Goal: Information Seeking & Learning: Learn about a topic

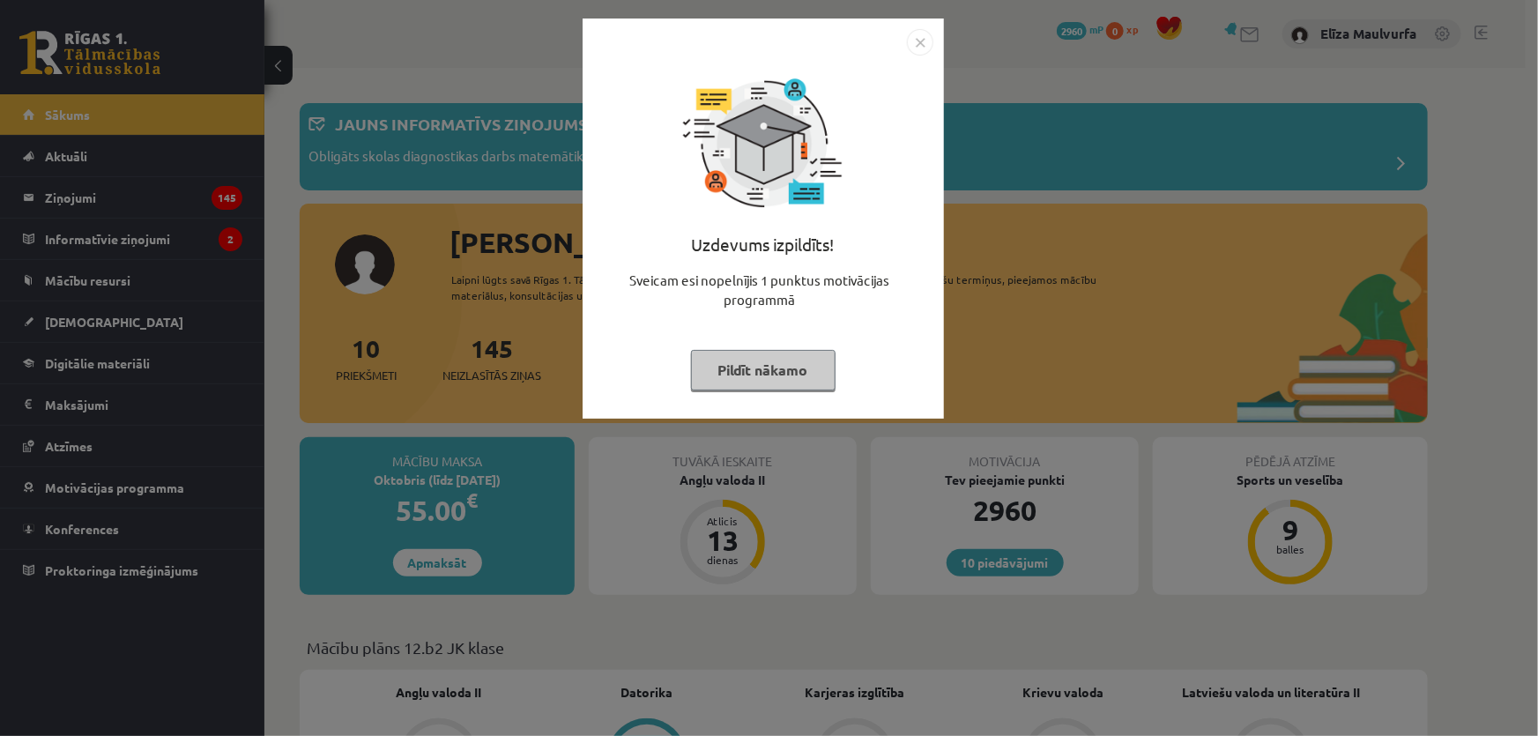
click at [795, 380] on button "Pildīt nākamo" at bounding box center [763, 370] width 145 height 41
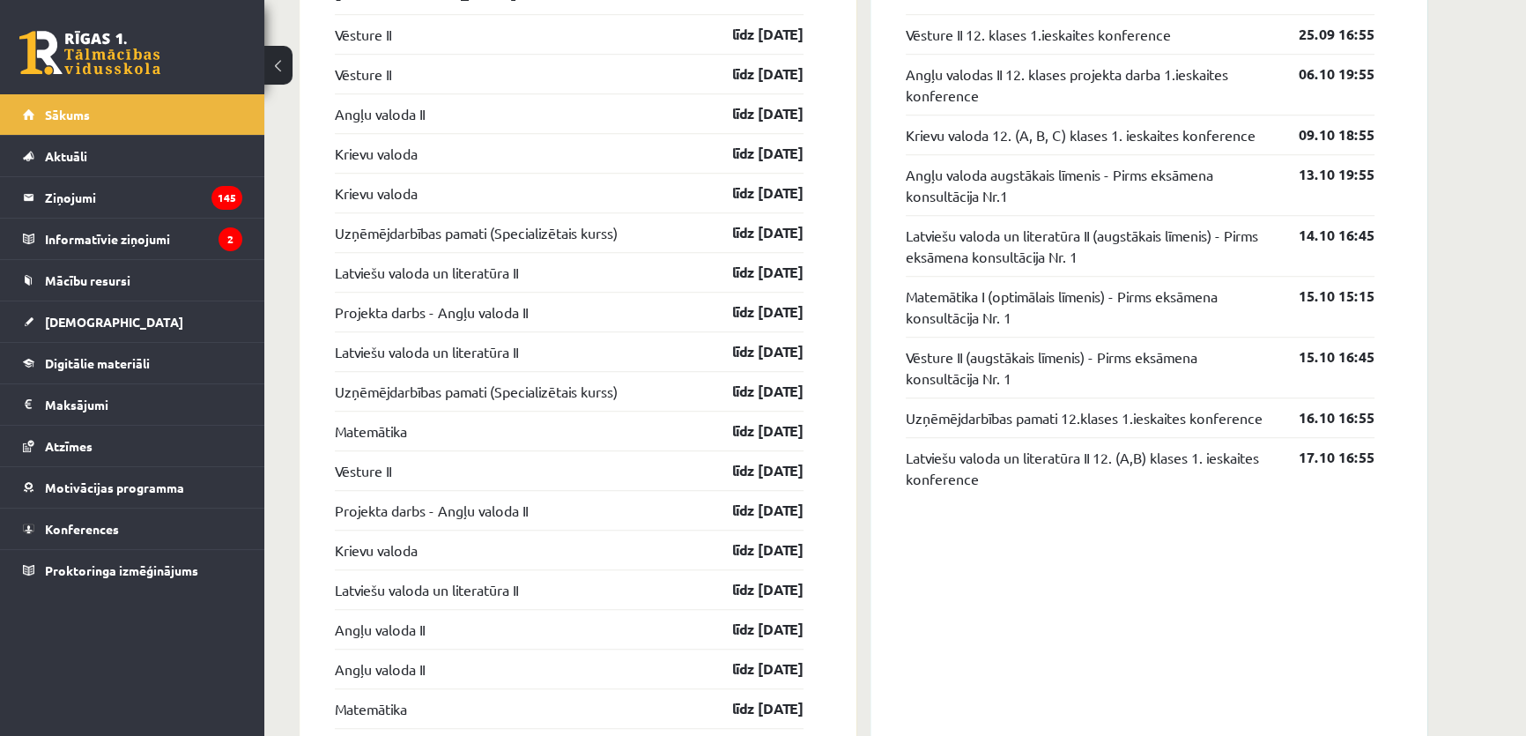
scroll to position [1599, 0]
click at [430, 312] on link "Projekta darbs - Angļu valoda II" at bounding box center [431, 310] width 193 height 21
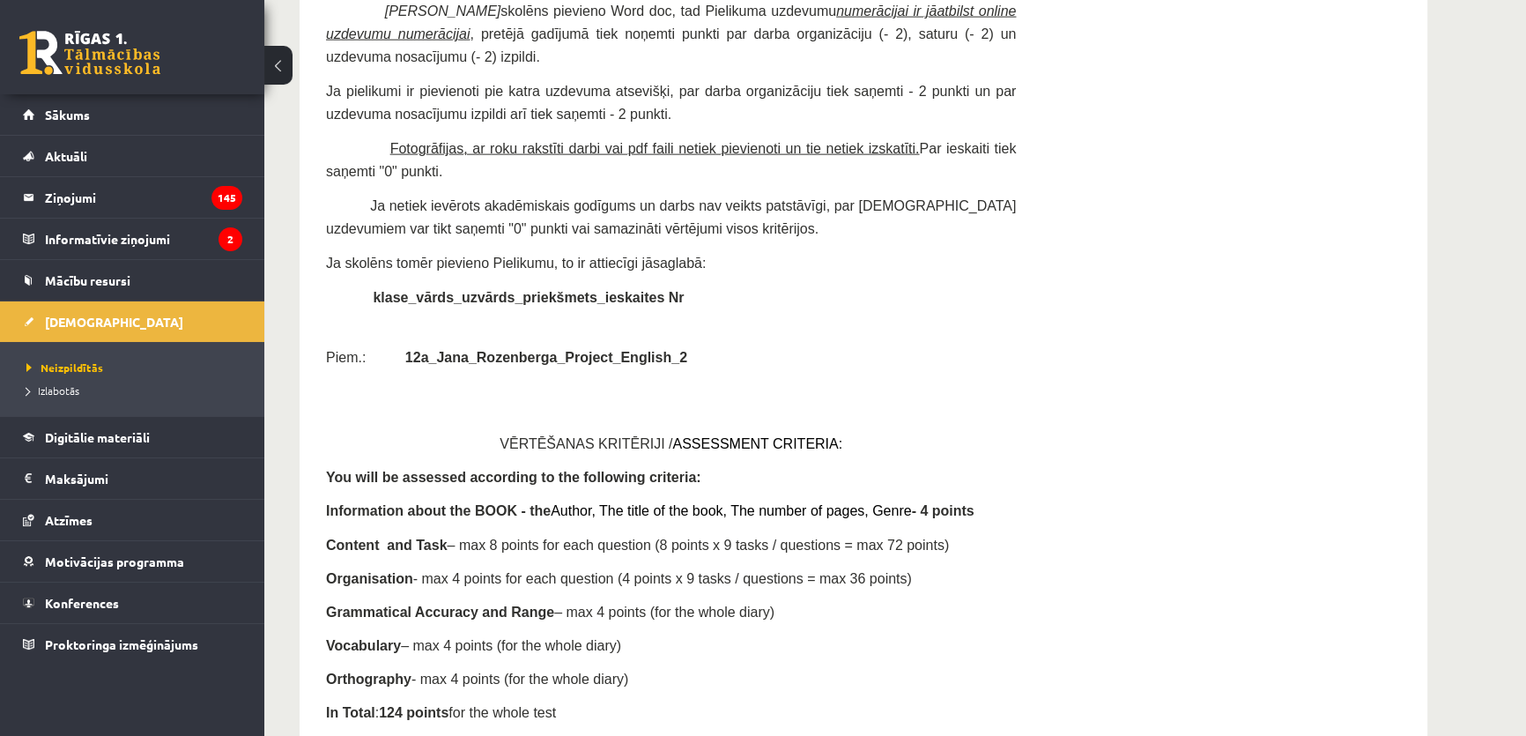
scroll to position [5093, 0]
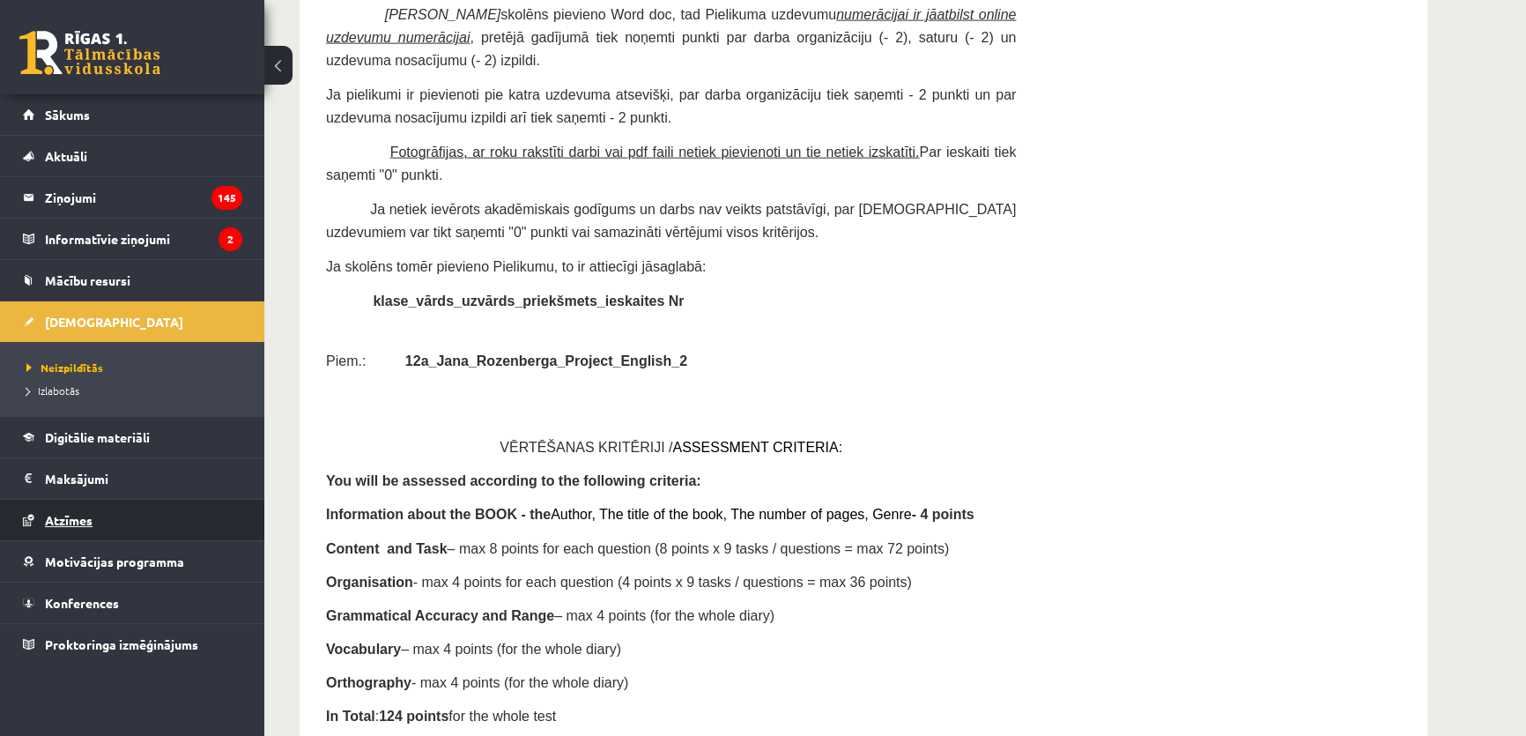
click at [81, 525] on link "Atzīmes" at bounding box center [132, 520] width 219 height 41
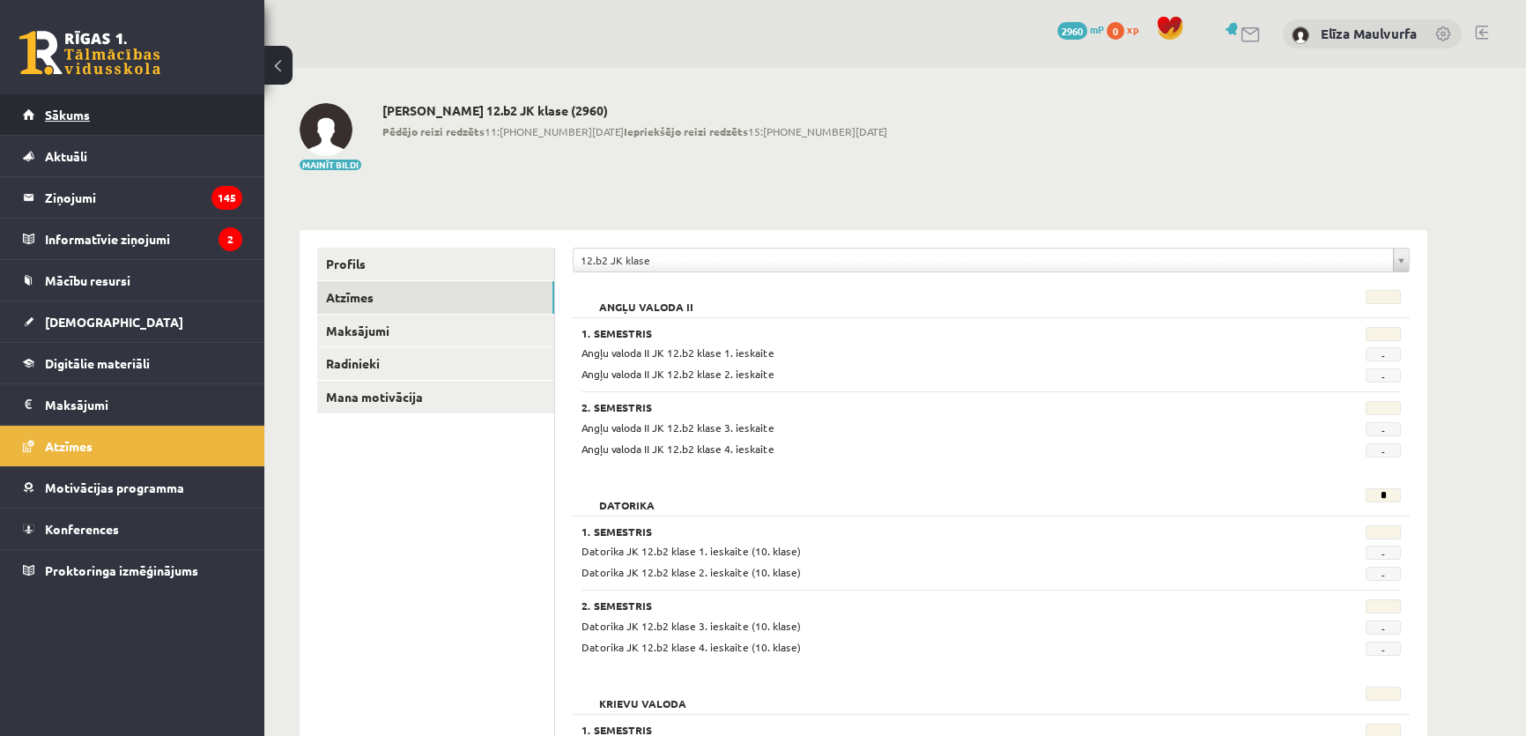
click at [115, 105] on link "Sākums" at bounding box center [132, 114] width 219 height 41
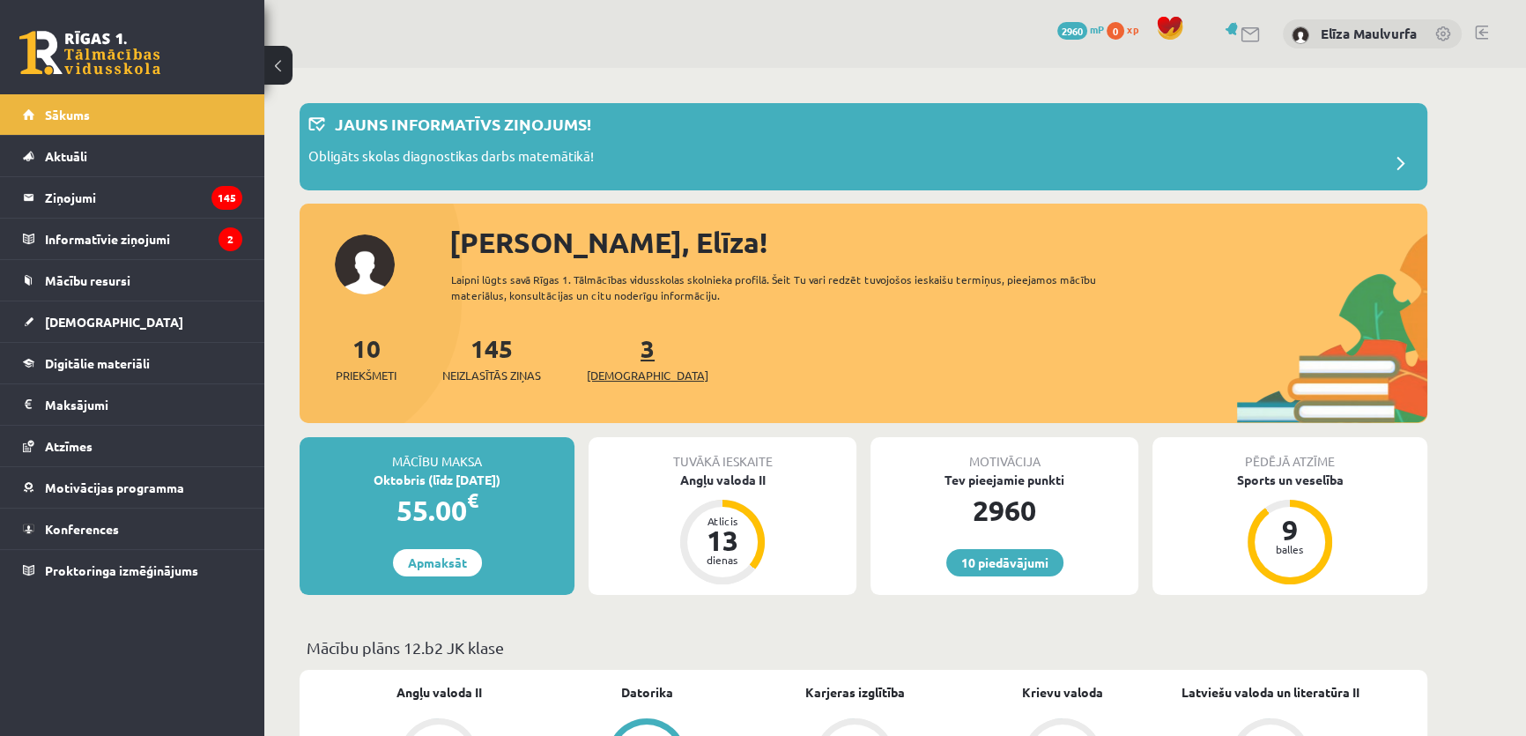
click at [625, 367] on span "[DEMOGRAPHIC_DATA]" at bounding box center [648, 376] width 122 height 18
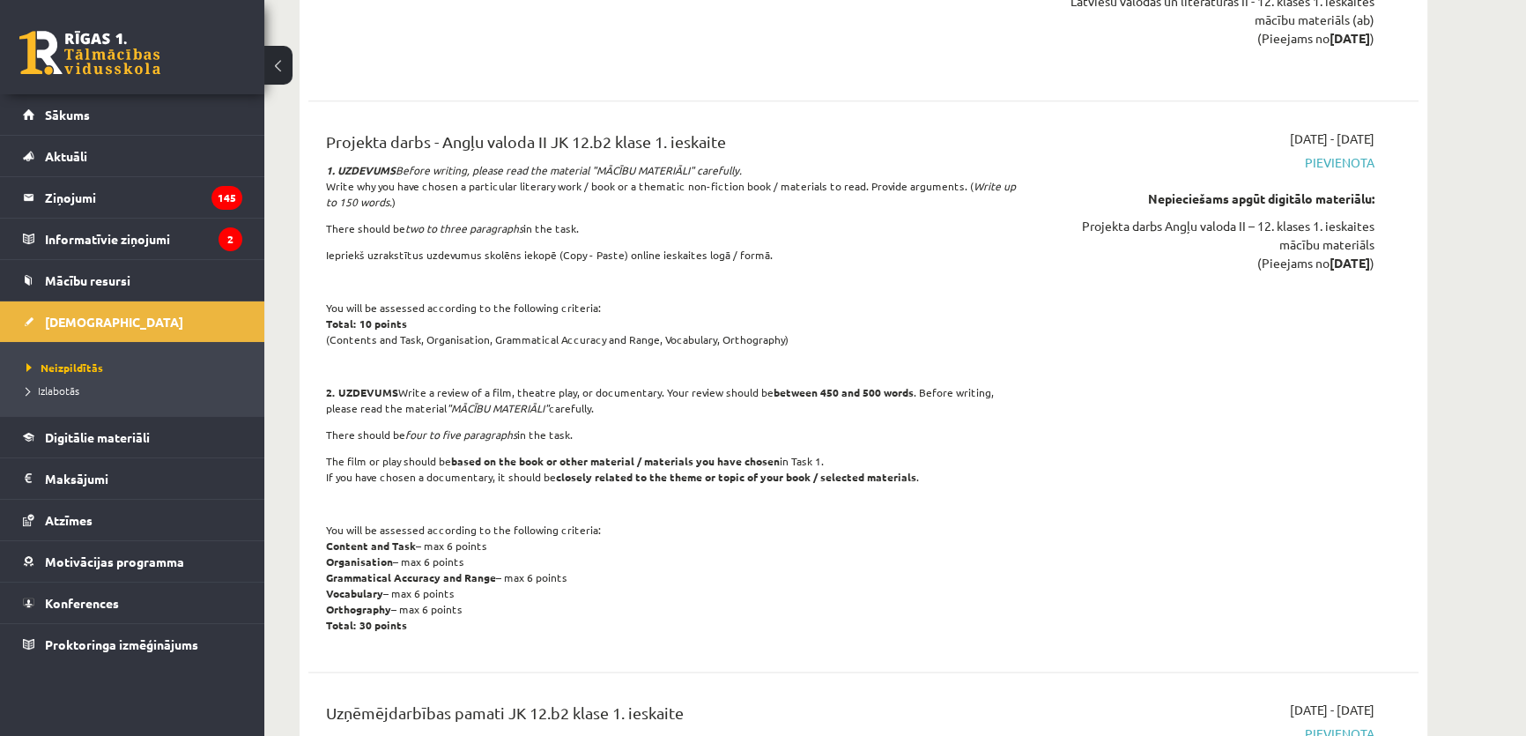
scroll to position [2696, 0]
click at [98, 471] on legend "Maksājumi 0" at bounding box center [143, 478] width 197 height 41
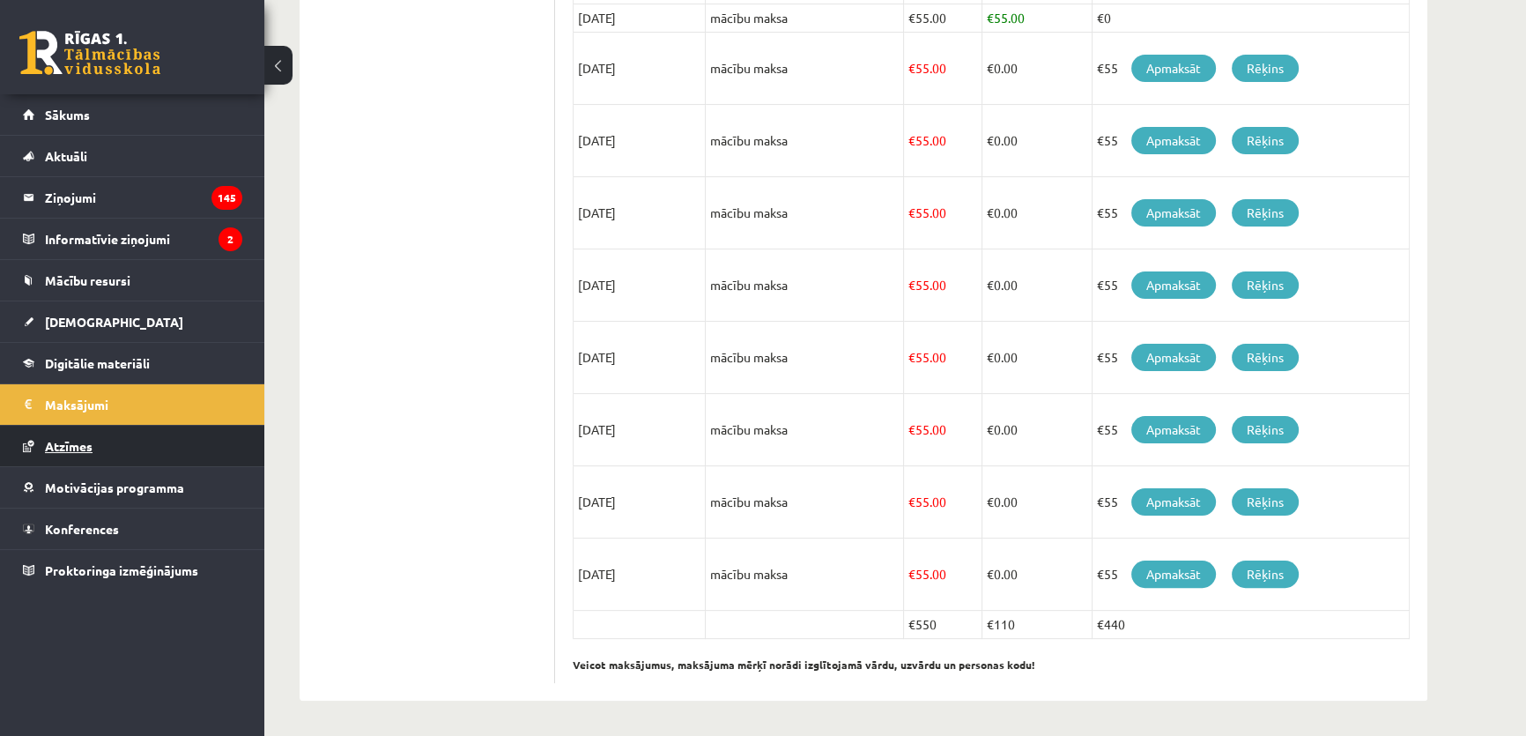
scroll to position [467, 0]
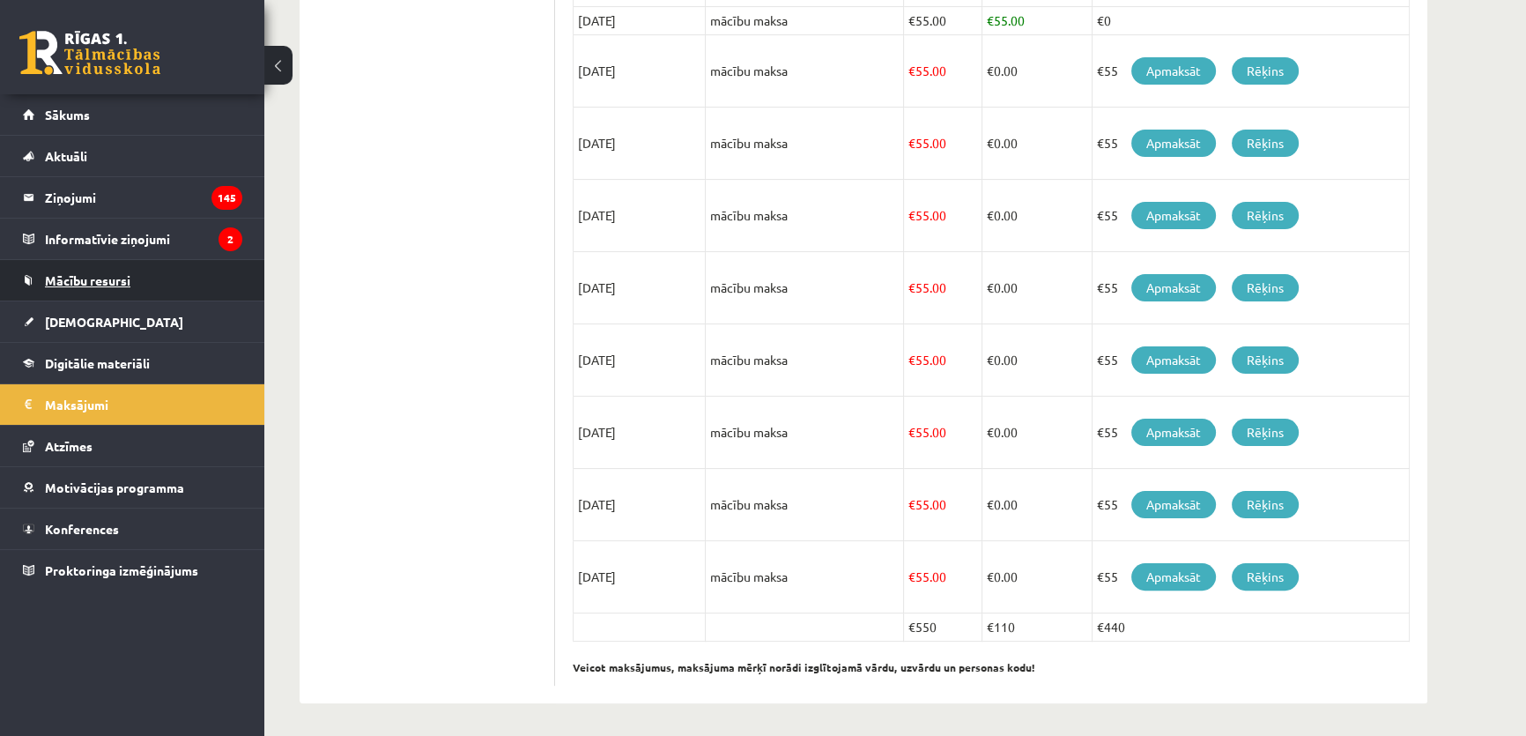
click at [137, 273] on link "Mācību resursi" at bounding box center [132, 280] width 219 height 41
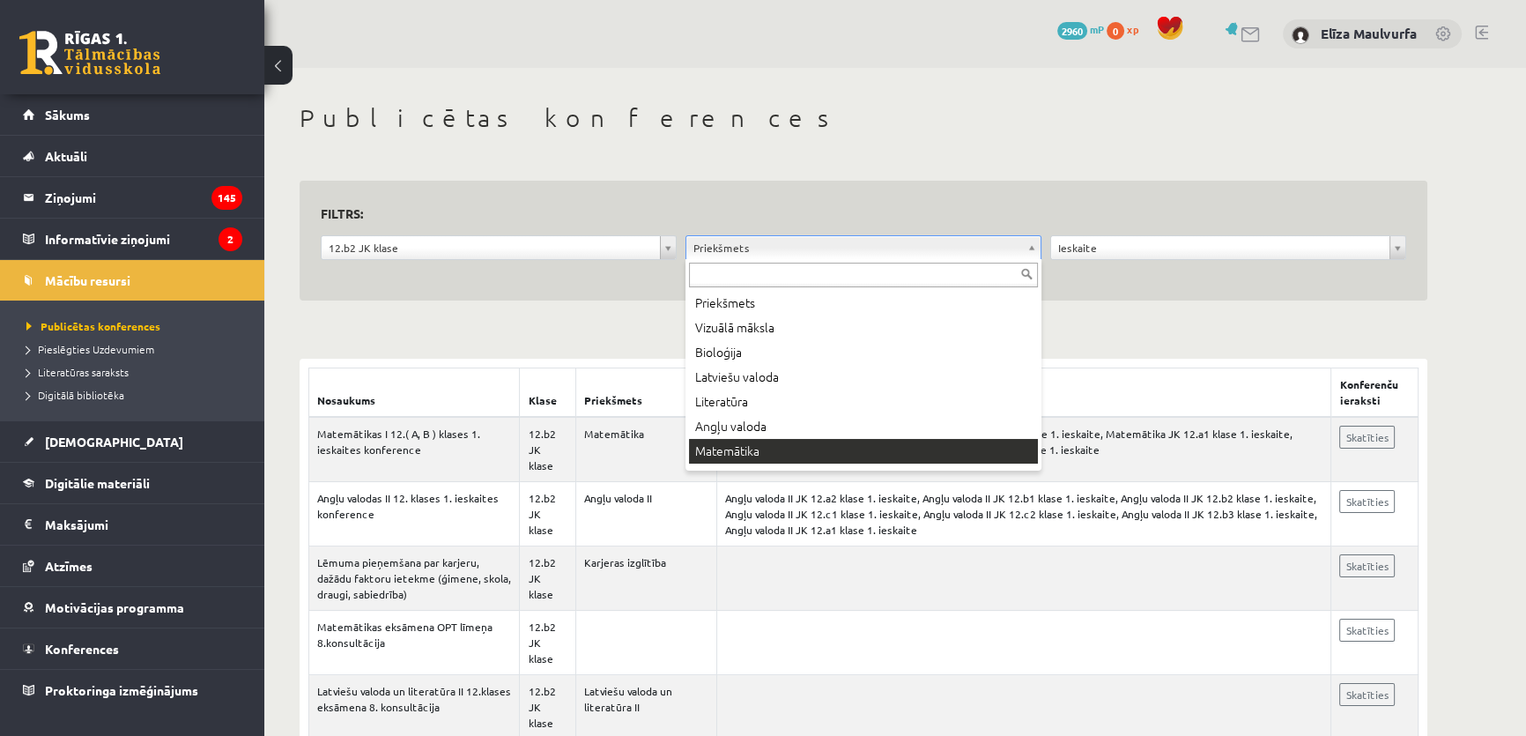
scroll to position [20, 0]
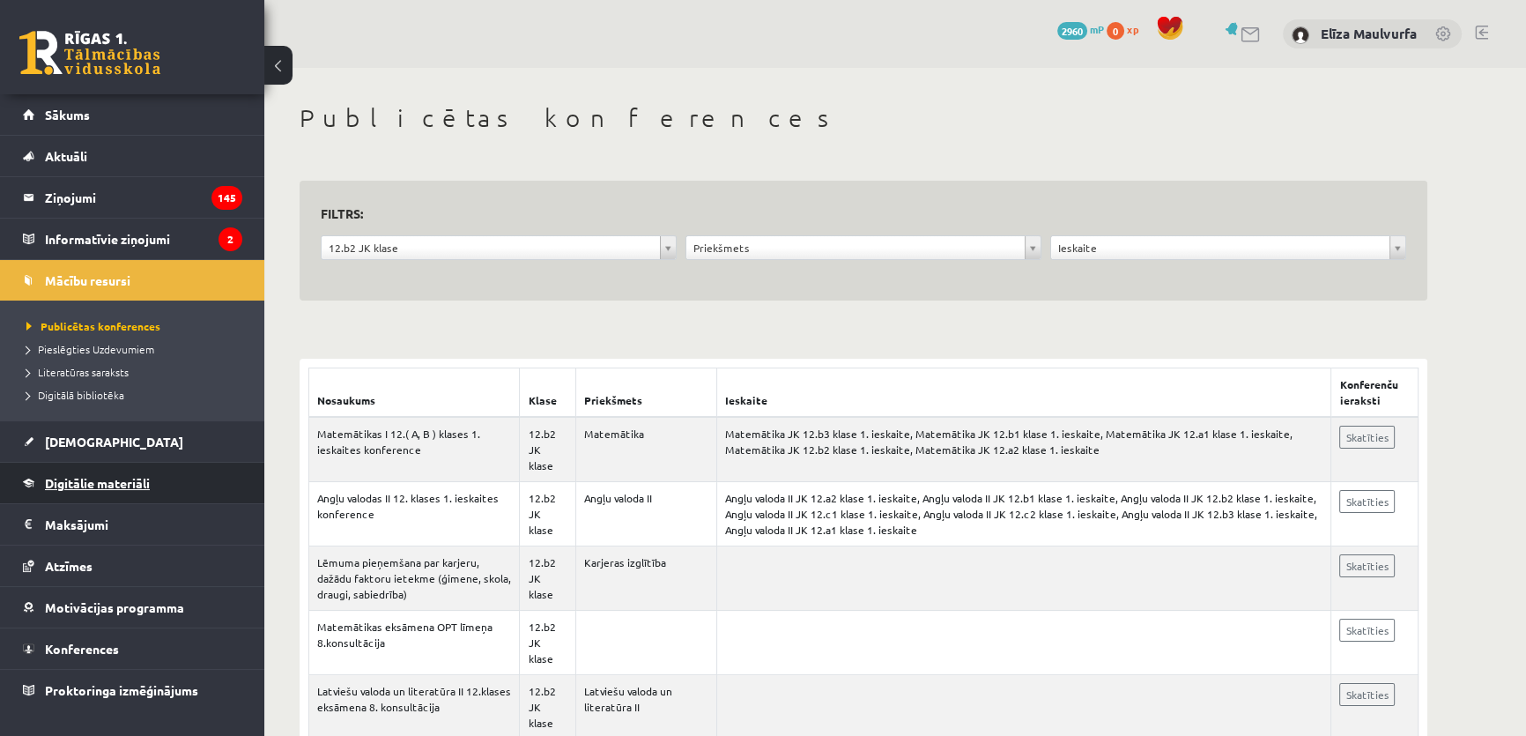
click at [107, 470] on link "Digitālie materiāli" at bounding box center [132, 483] width 219 height 41
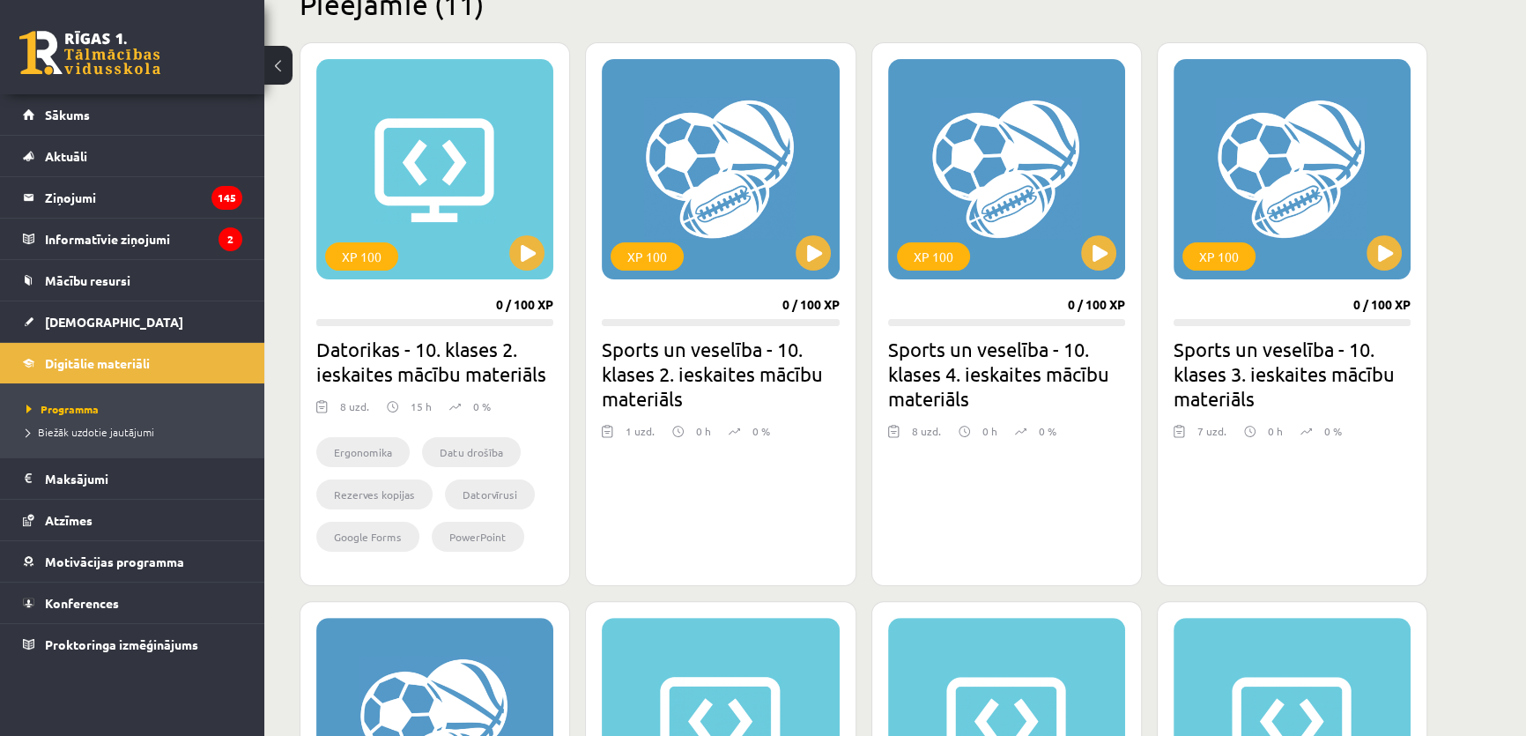
scroll to position [461, 0]
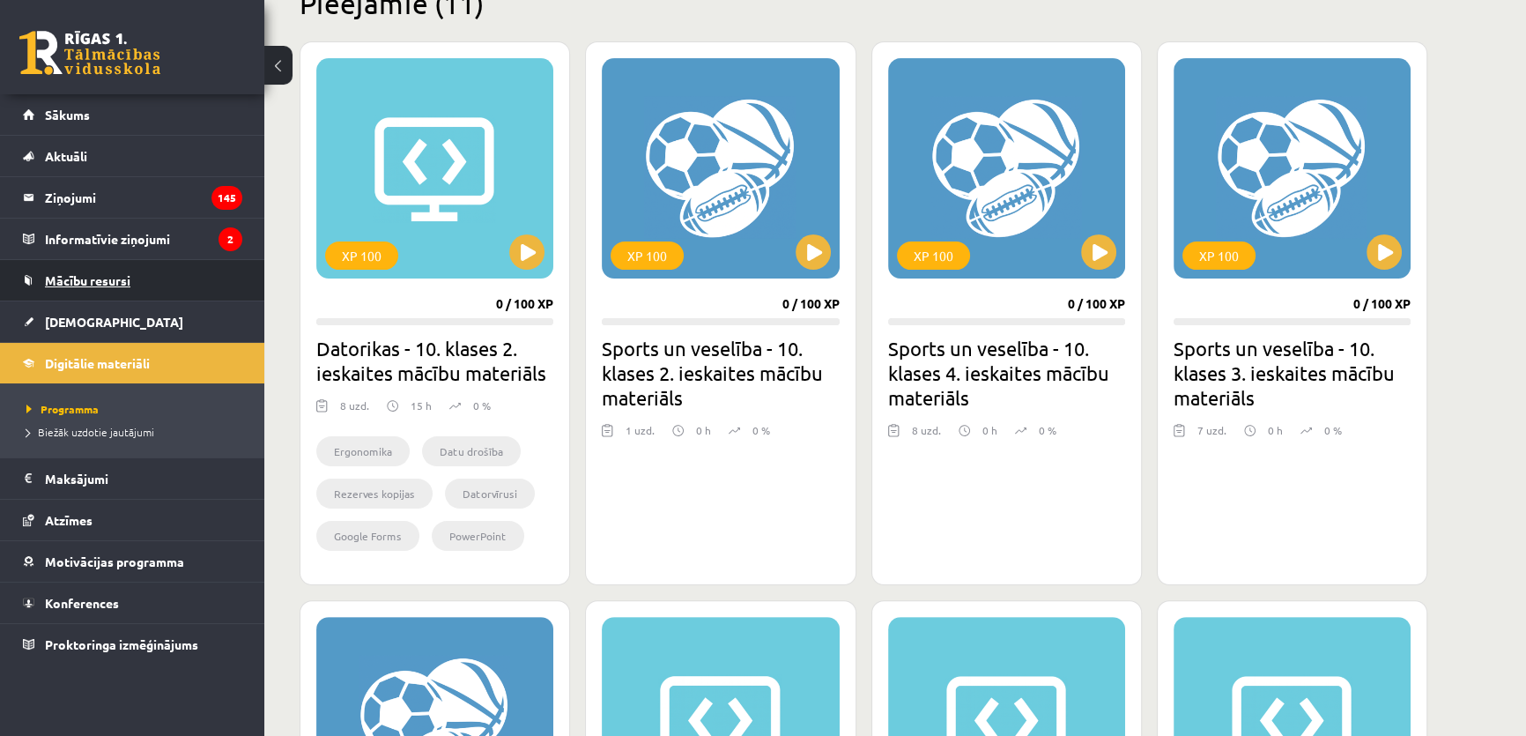
click at [94, 285] on span "Mācību resursi" at bounding box center [87, 280] width 85 height 16
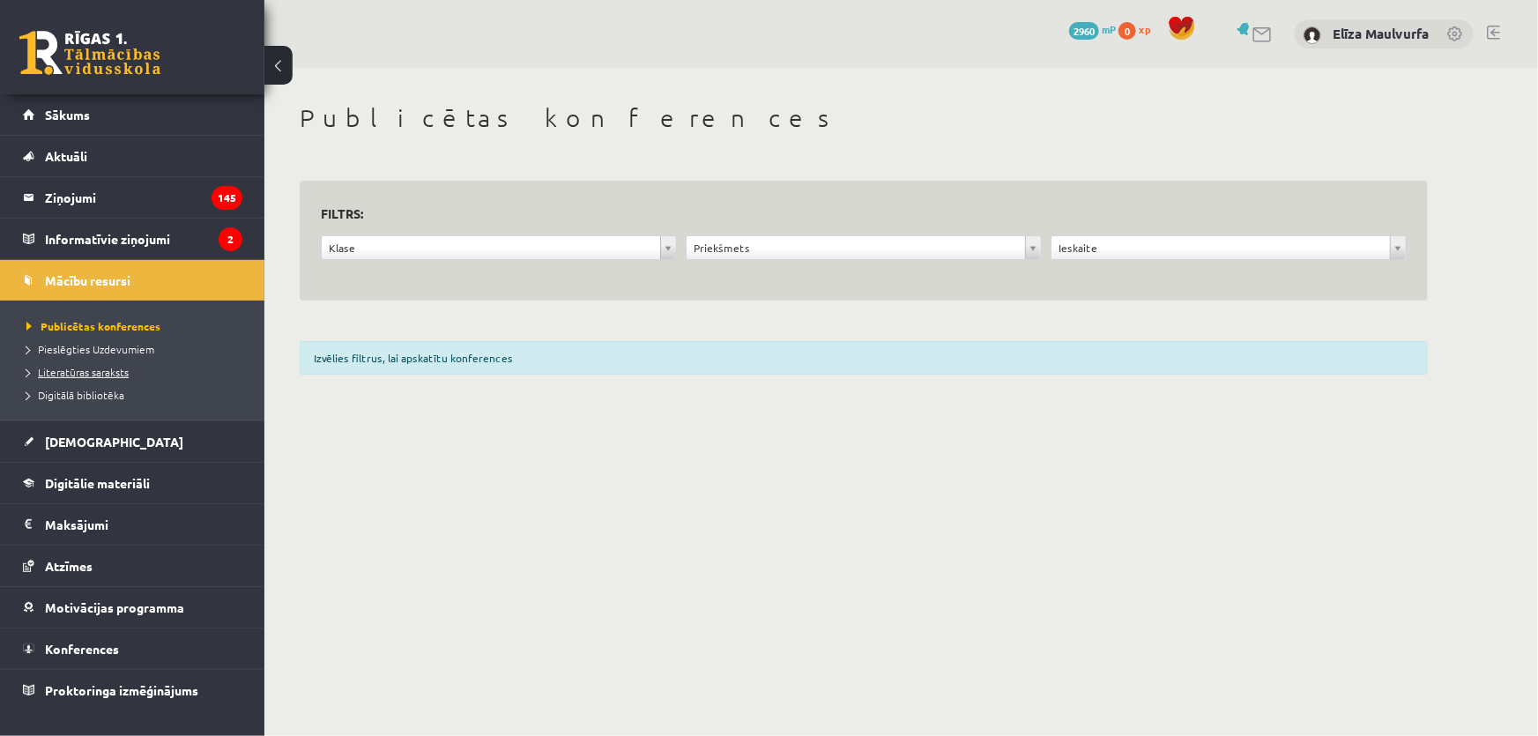
click at [117, 366] on span "Literatūras saraksts" at bounding box center [77, 372] width 102 height 14
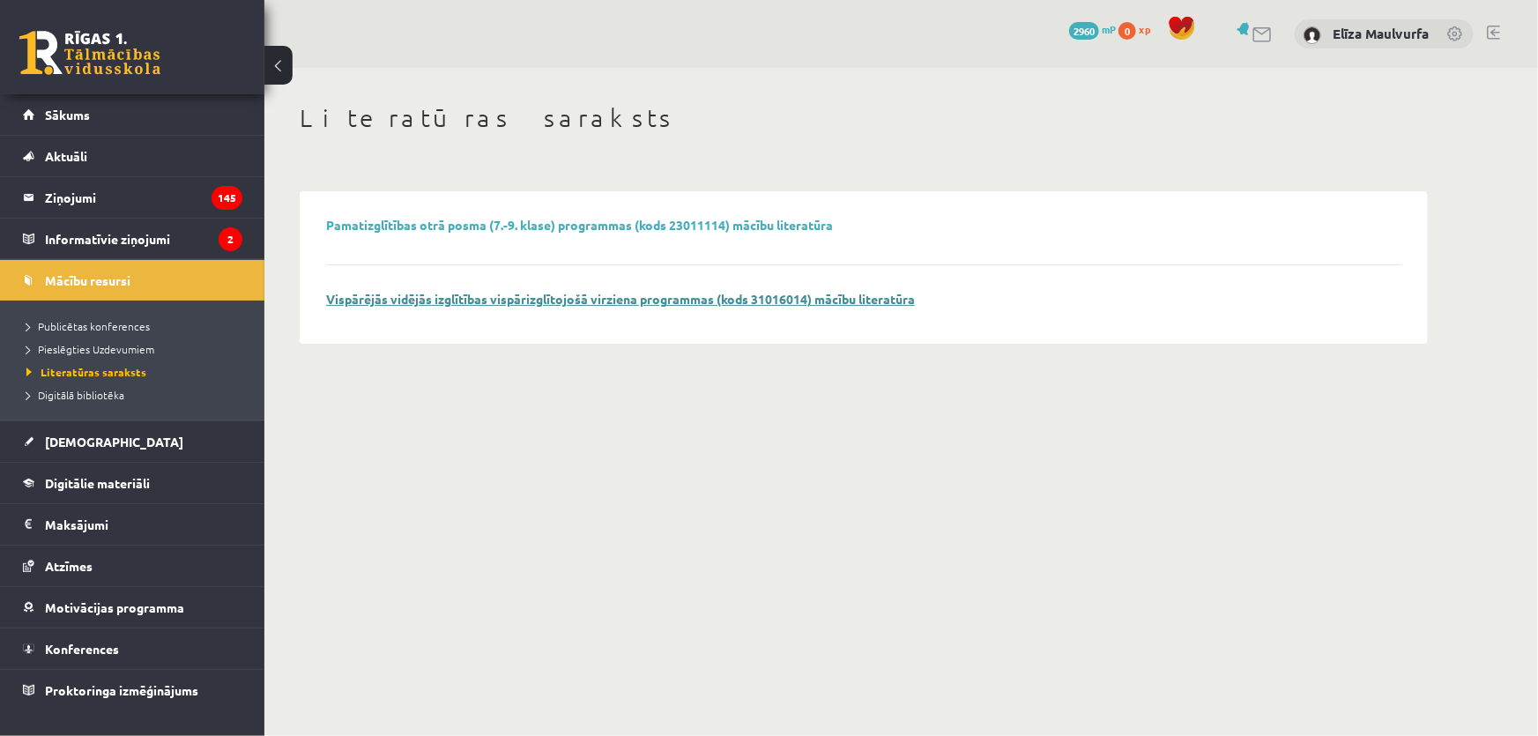
click at [408, 302] on link "Vispārējās vidējās izglītības vispārizglītojošā virziena programmas (kods 31016…" at bounding box center [620, 299] width 589 height 16
click at [137, 350] on span "Pieslēgties Uzdevumiem" at bounding box center [90, 349] width 128 height 14
click at [108, 393] on span "Digitālā bibliotēka" at bounding box center [75, 395] width 98 height 14
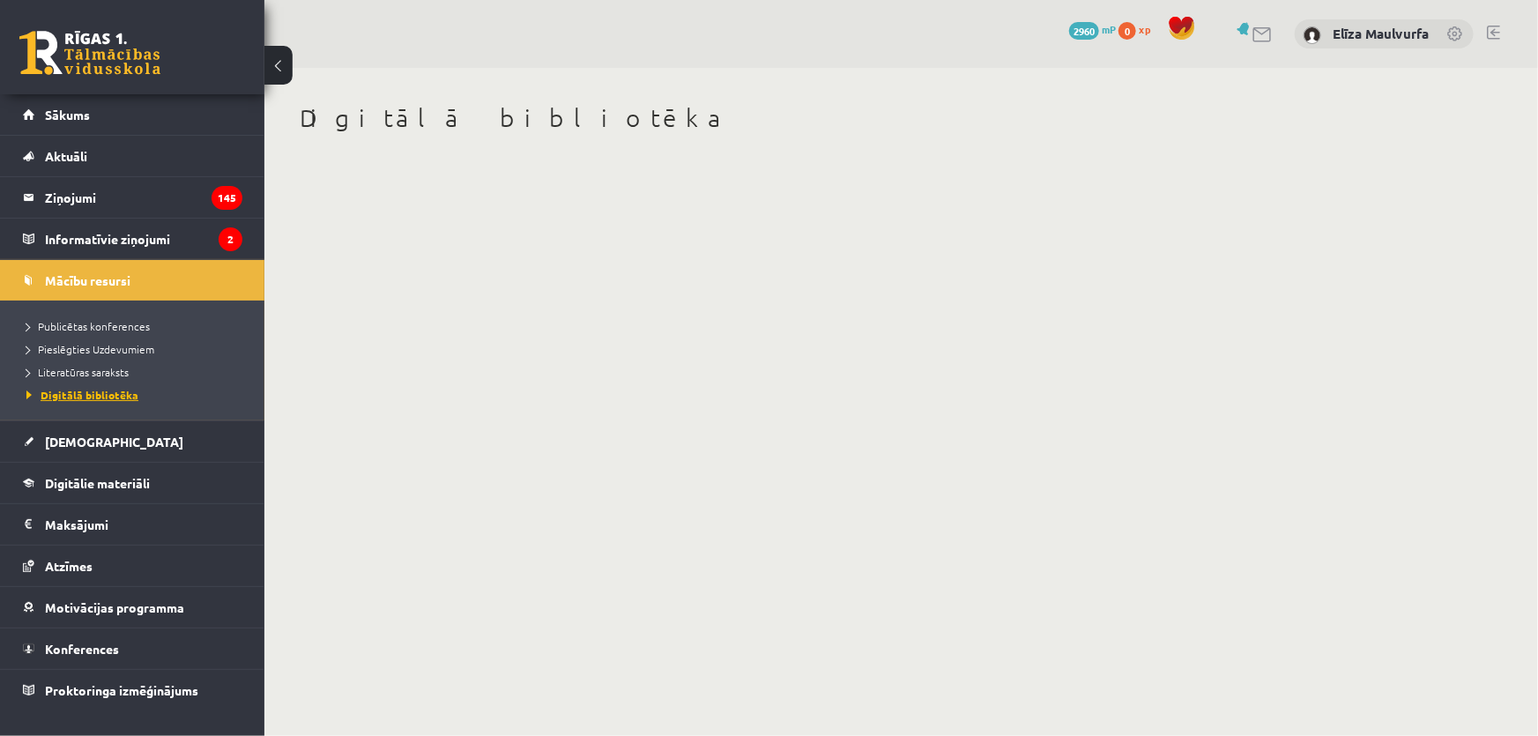
click at [109, 398] on link "Digitālā bibliotēka" at bounding box center [136, 395] width 220 height 16
click at [104, 481] on span "Digitālie materiāli" at bounding box center [97, 483] width 105 height 16
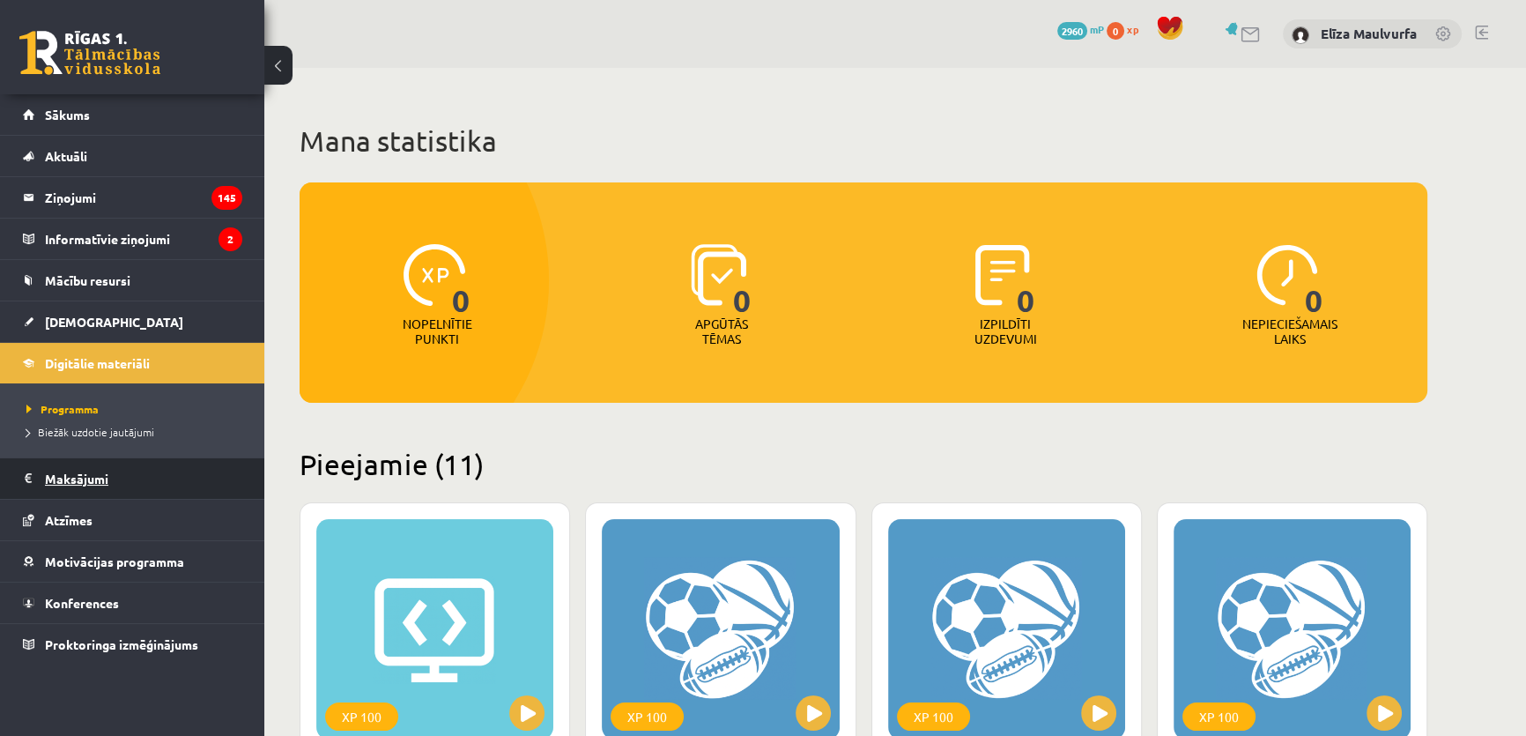
click at [89, 482] on legend "Maksājumi 0" at bounding box center [143, 478] width 197 height 41
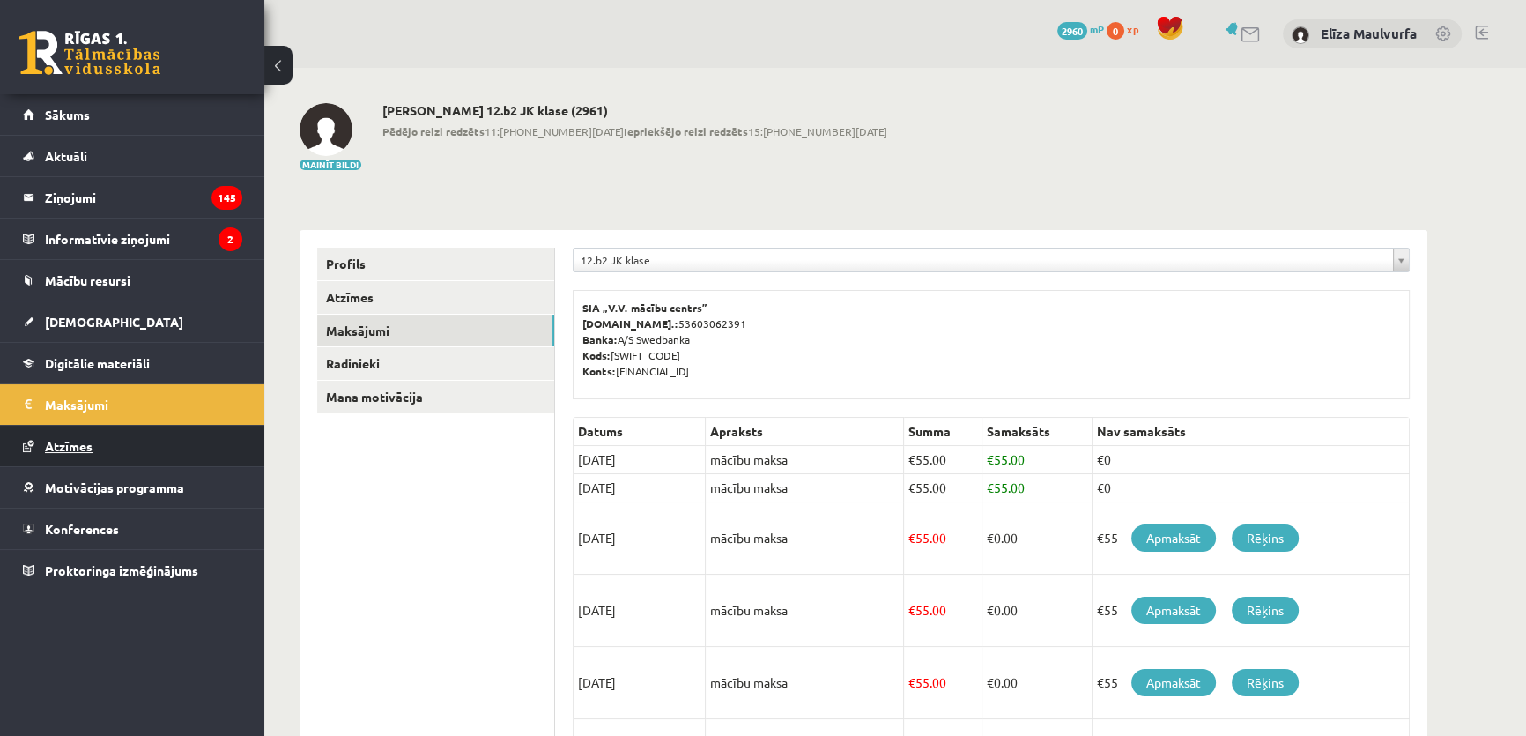
click at [96, 450] on link "Atzīmes" at bounding box center [132, 446] width 219 height 41
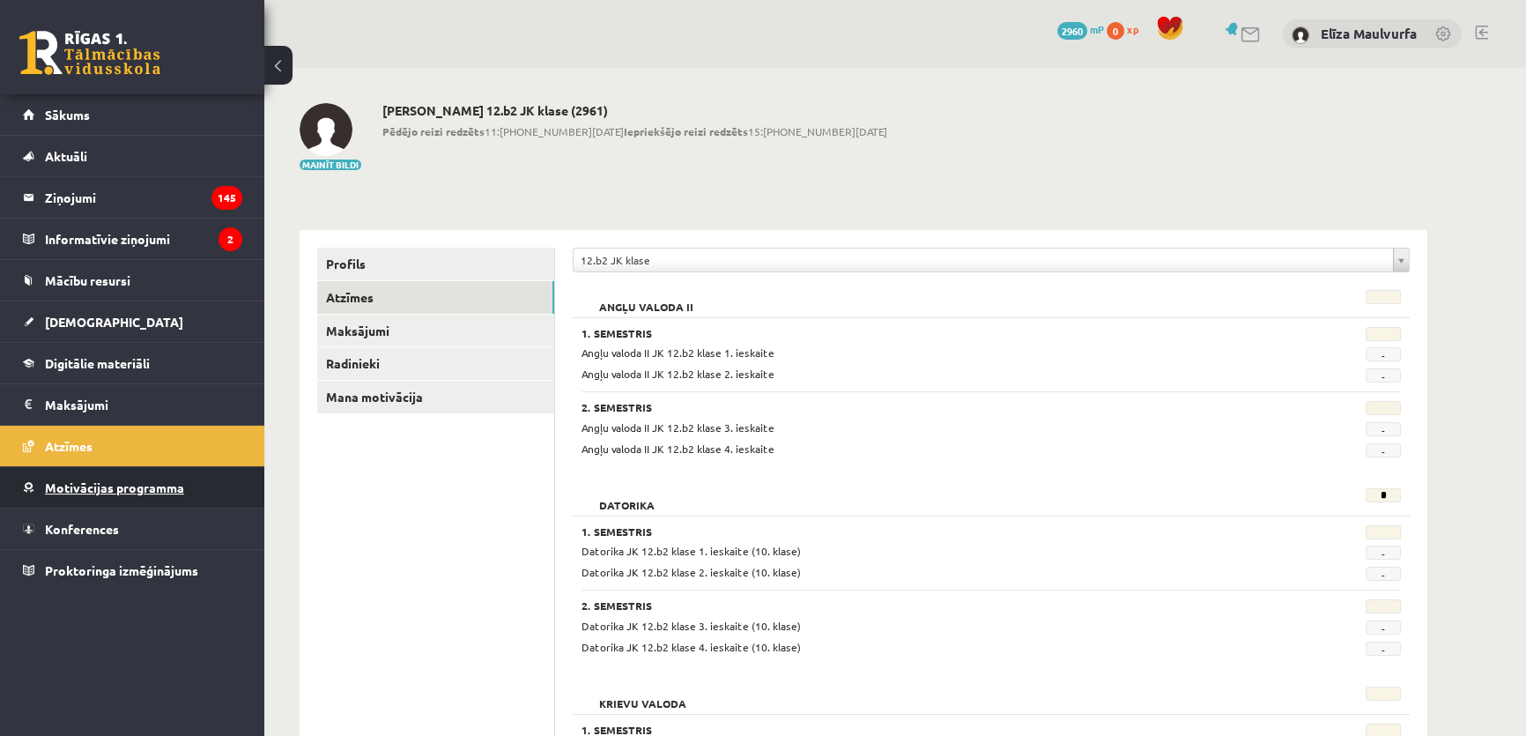
click at [132, 492] on span "Motivācijas programma" at bounding box center [114, 487] width 139 height 16
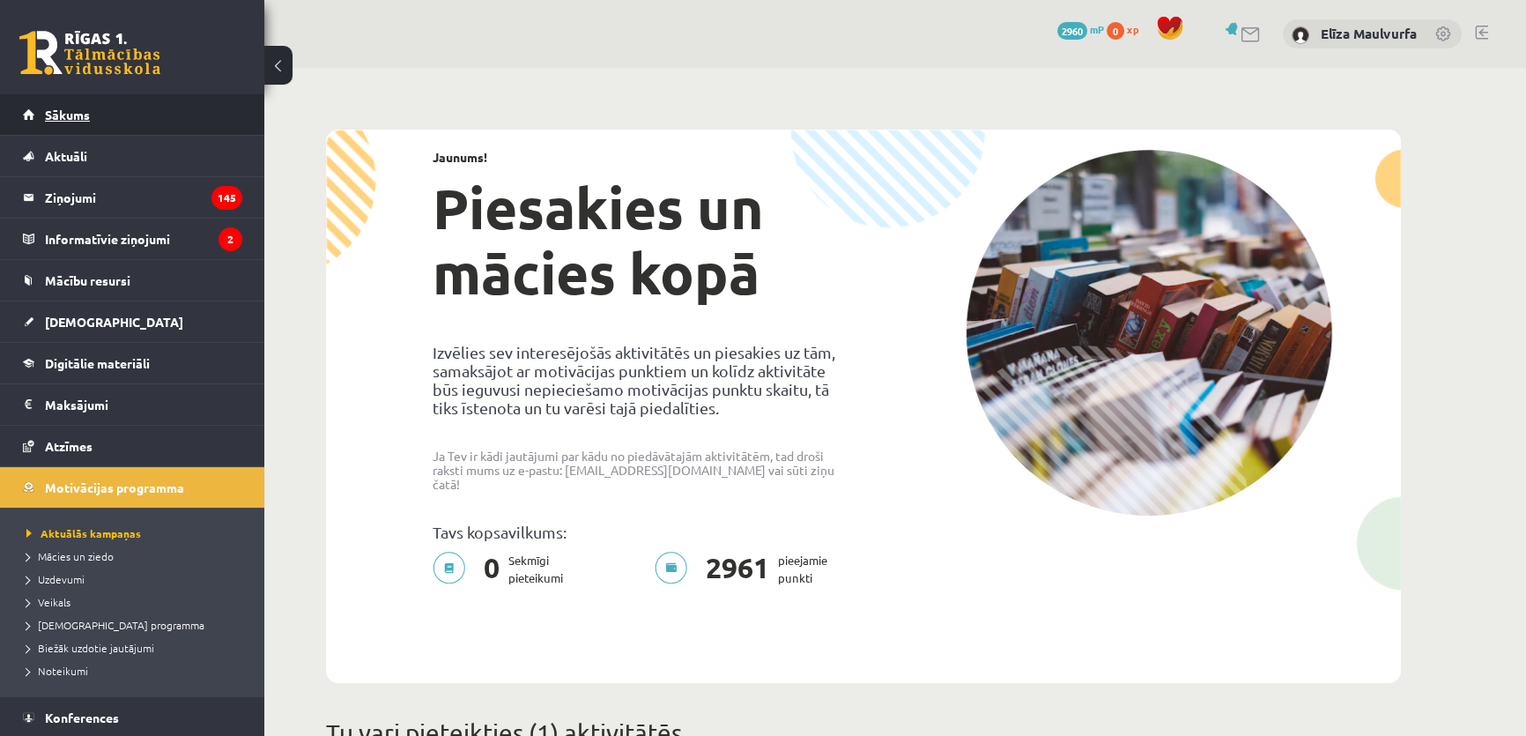
click at [157, 107] on link "Sākums" at bounding box center [132, 114] width 219 height 41
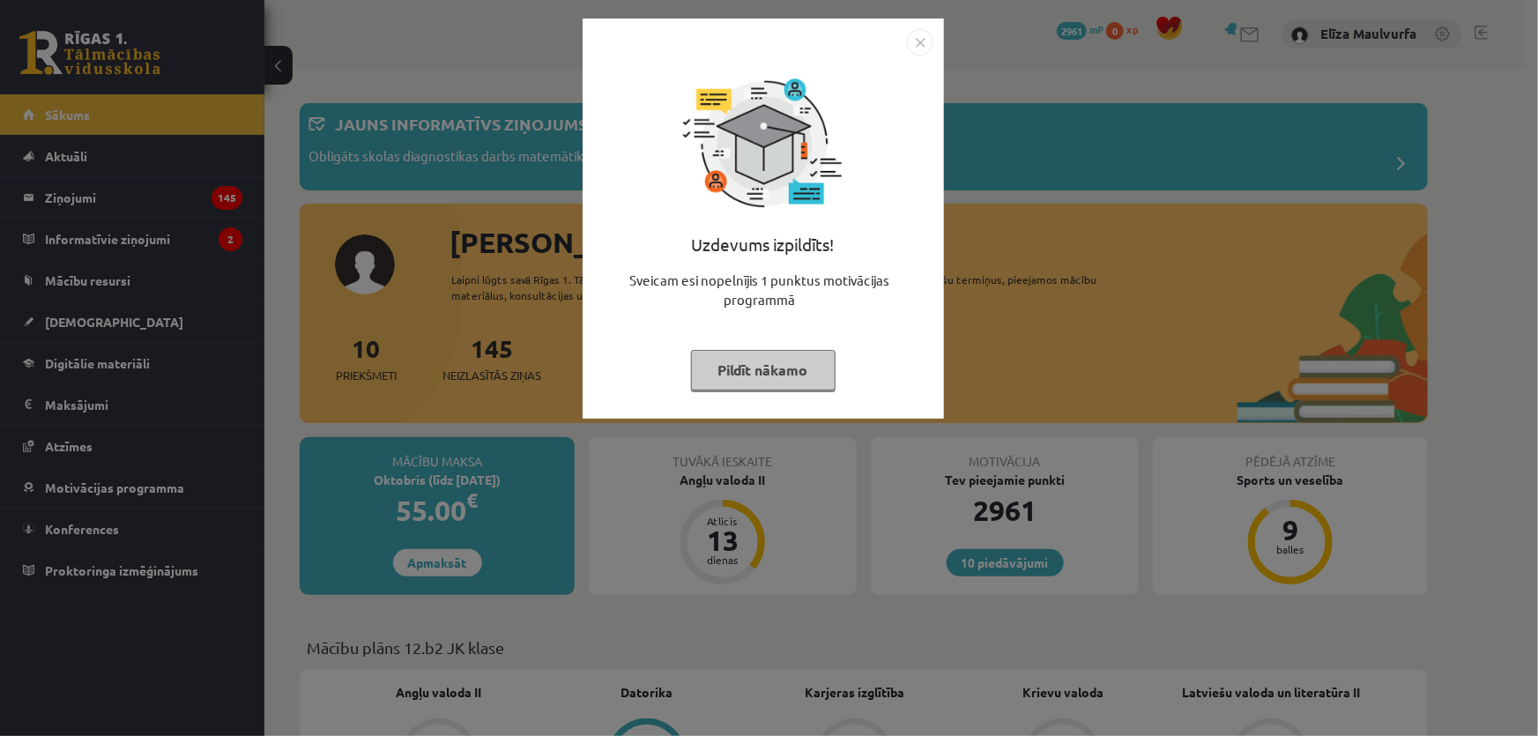
click at [714, 372] on button "Pildīt nākamo" at bounding box center [763, 370] width 145 height 41
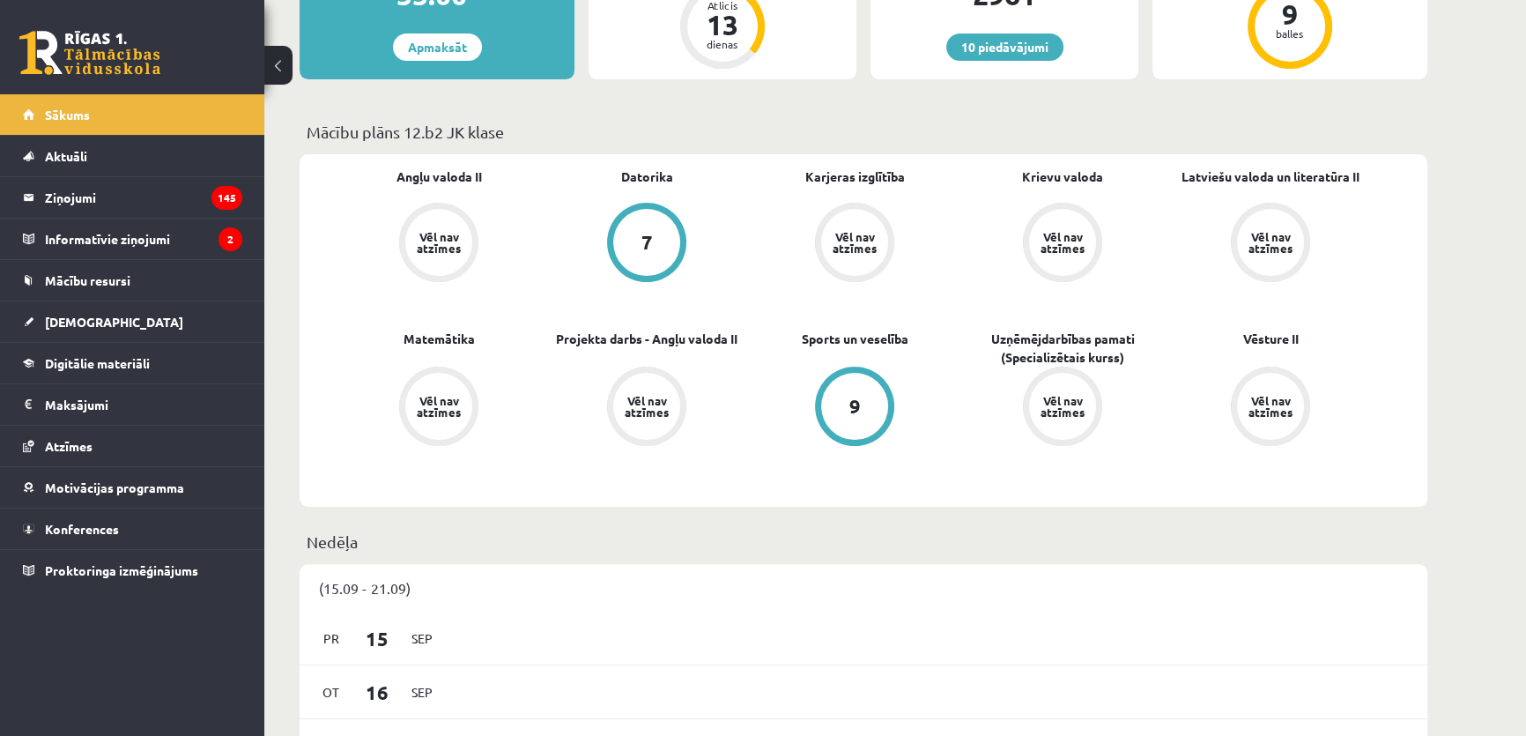
scroll to position [515, 0]
click at [659, 343] on link "Projekta darbs - Angļu valoda II" at bounding box center [647, 339] width 182 height 19
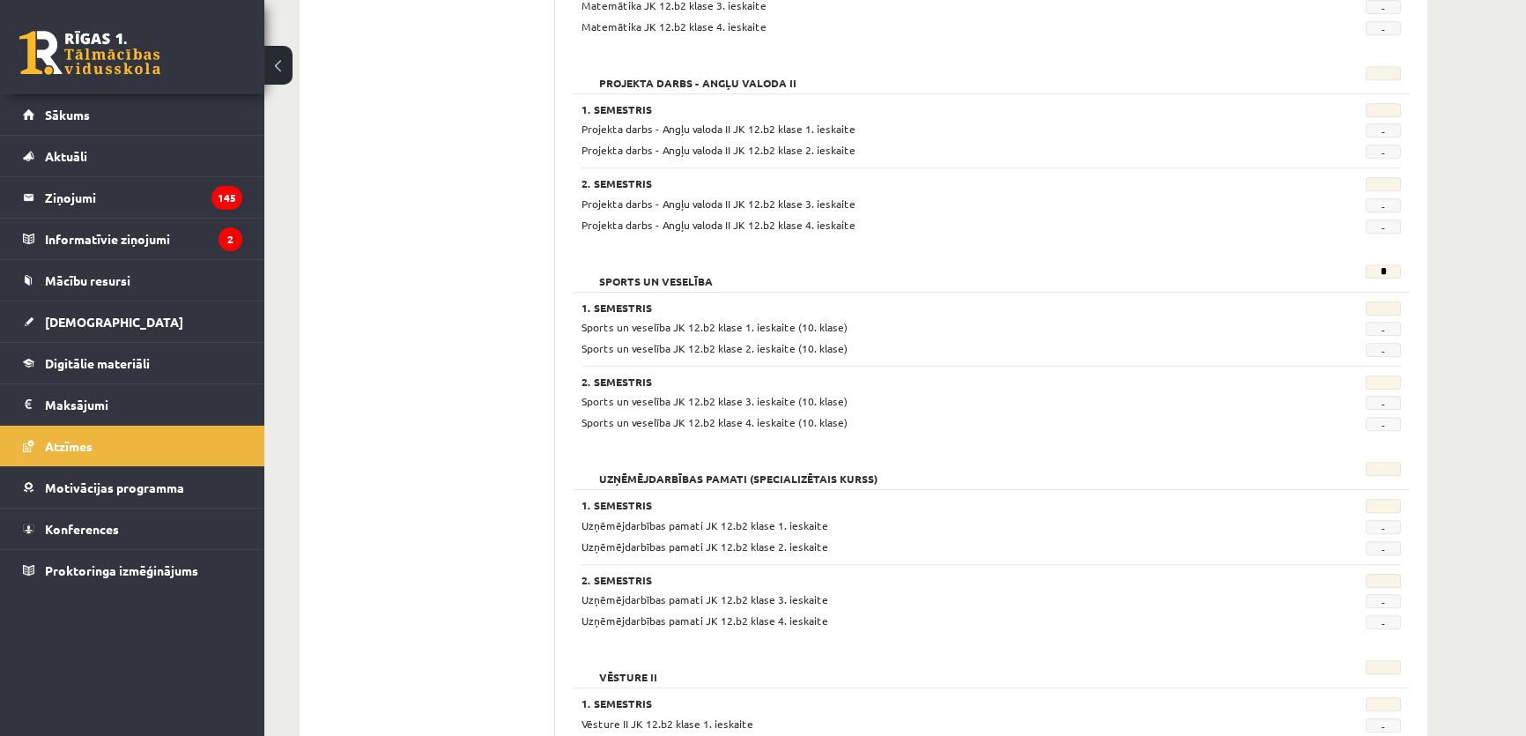
scroll to position [1215, 0]
click at [766, 130] on span "Projekta darbs - Angļu valoda II JK 12.b2 klase 1. ieskaite" at bounding box center [719, 128] width 274 height 14
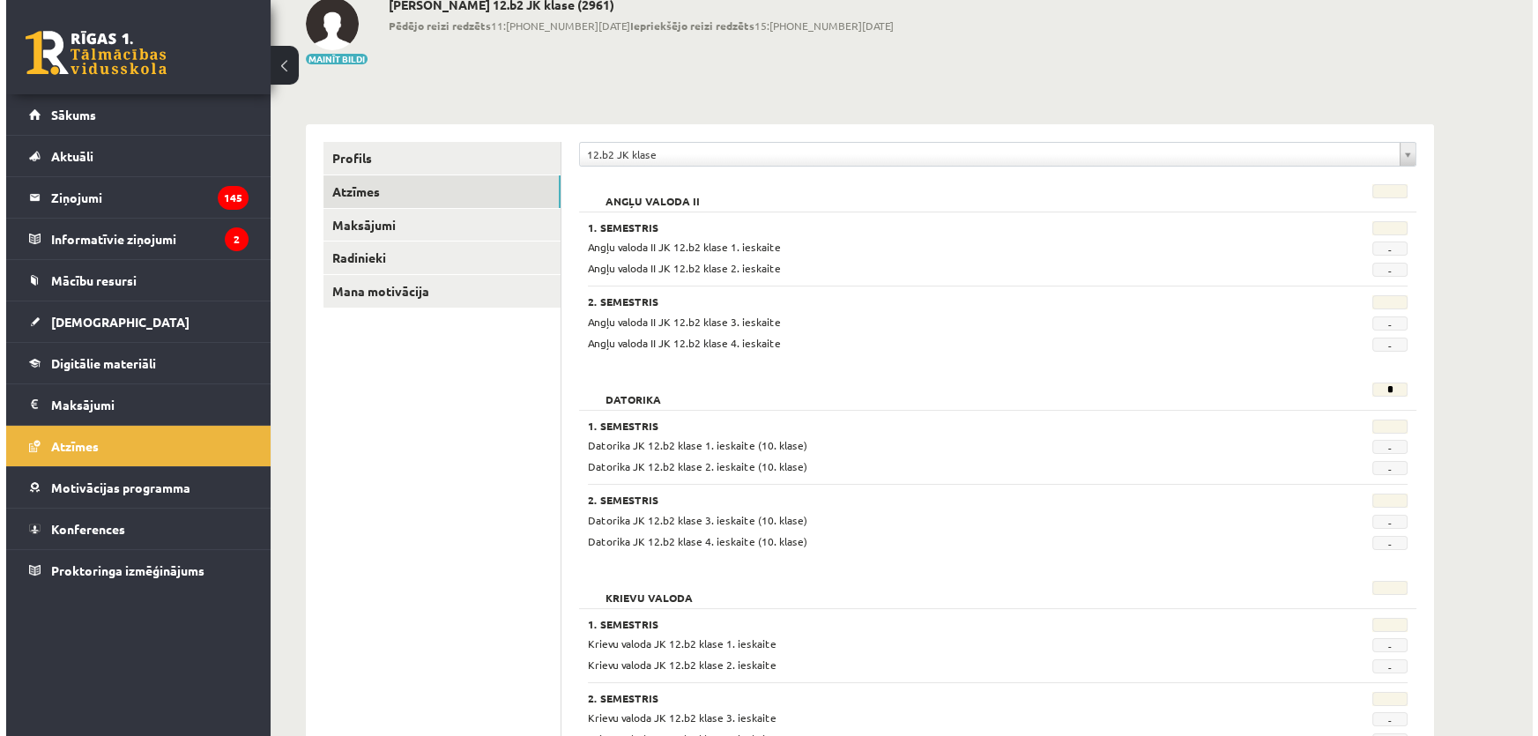
scroll to position [0, 0]
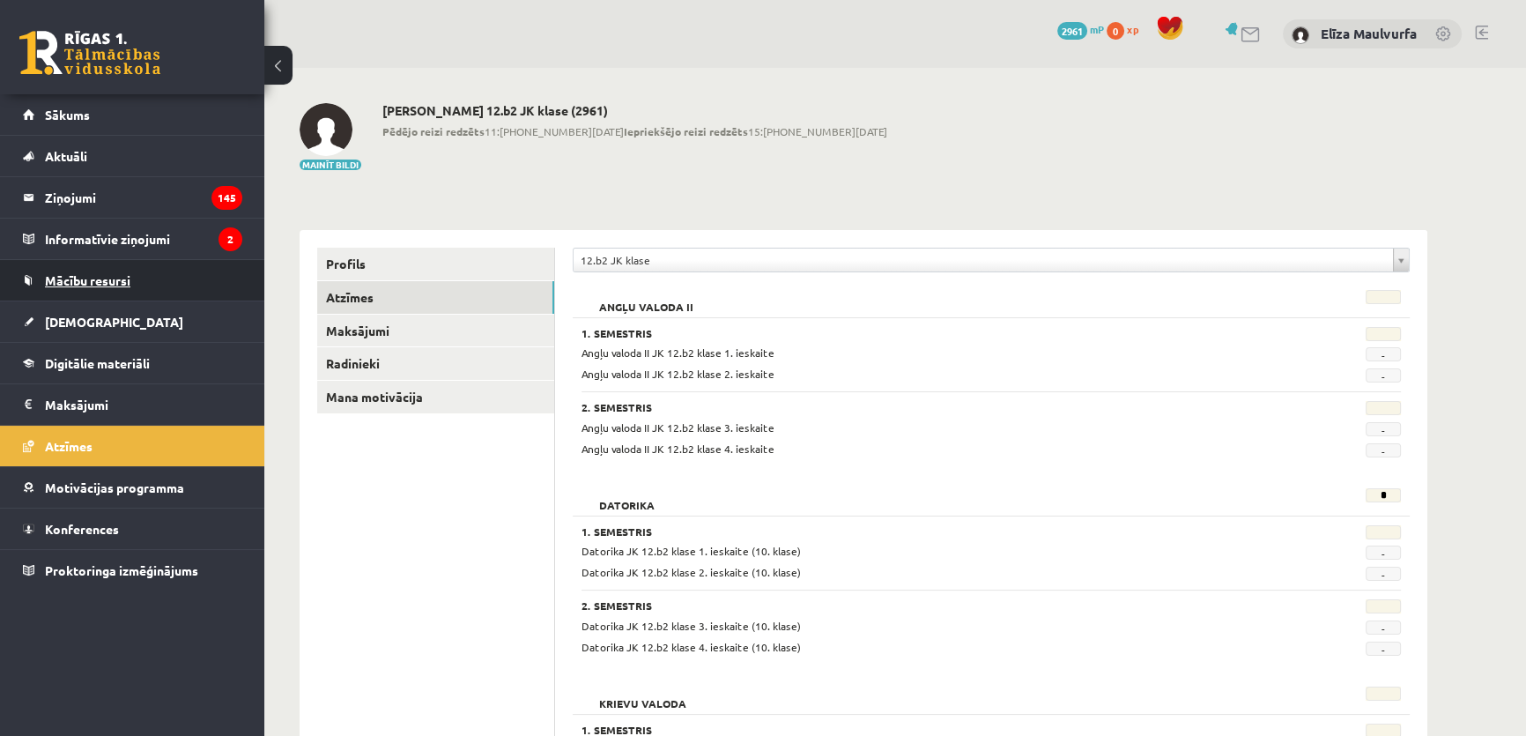
click at [70, 265] on link "Mācību resursi" at bounding box center [132, 280] width 219 height 41
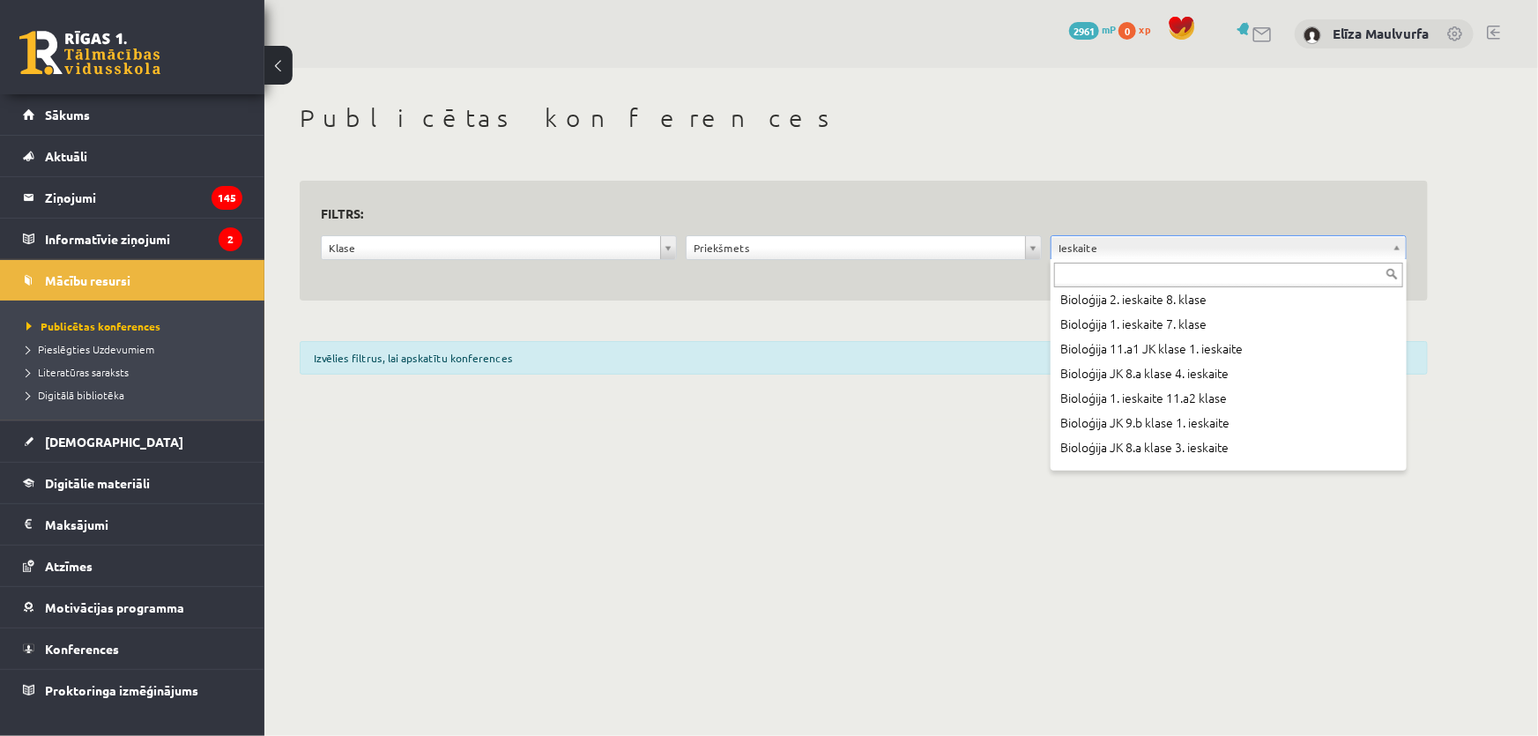
scroll to position [1287, 0]
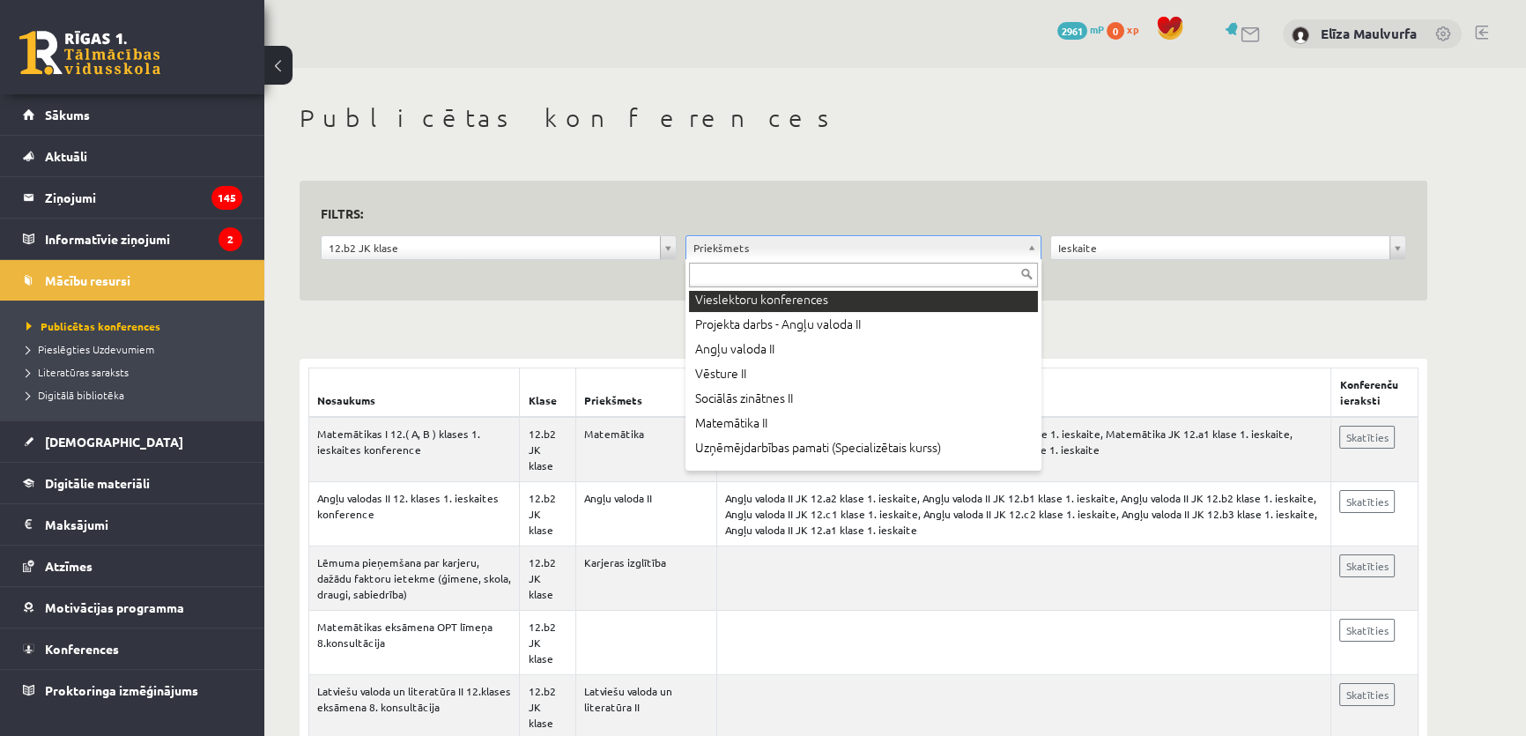
scroll to position [591, 0]
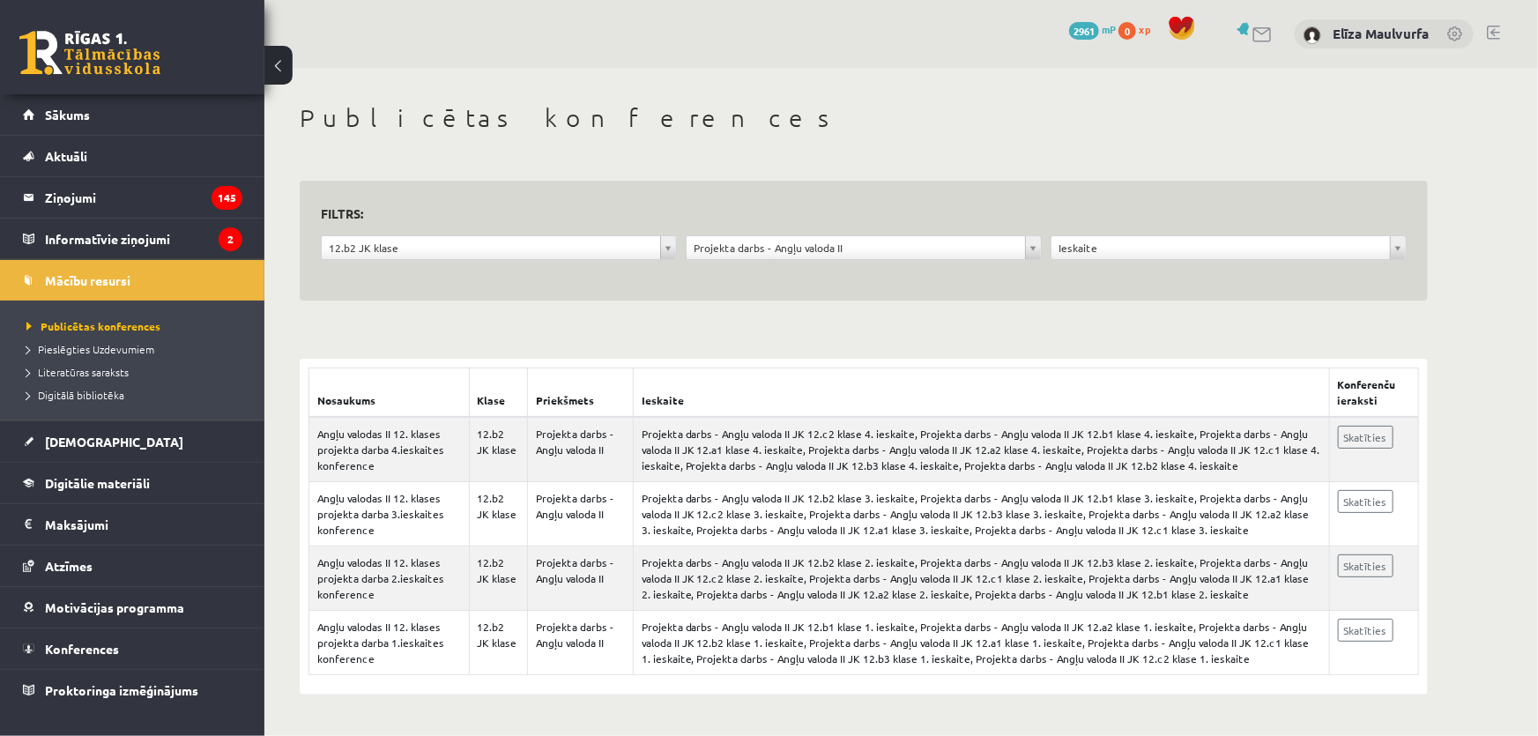
drag, startPoint x: 1537, startPoint y: 203, endPoint x: 1537, endPoint y: 264, distance: 61.7
click at [1537, 264] on div "**********" at bounding box center [900, 399] width 1273 height 662
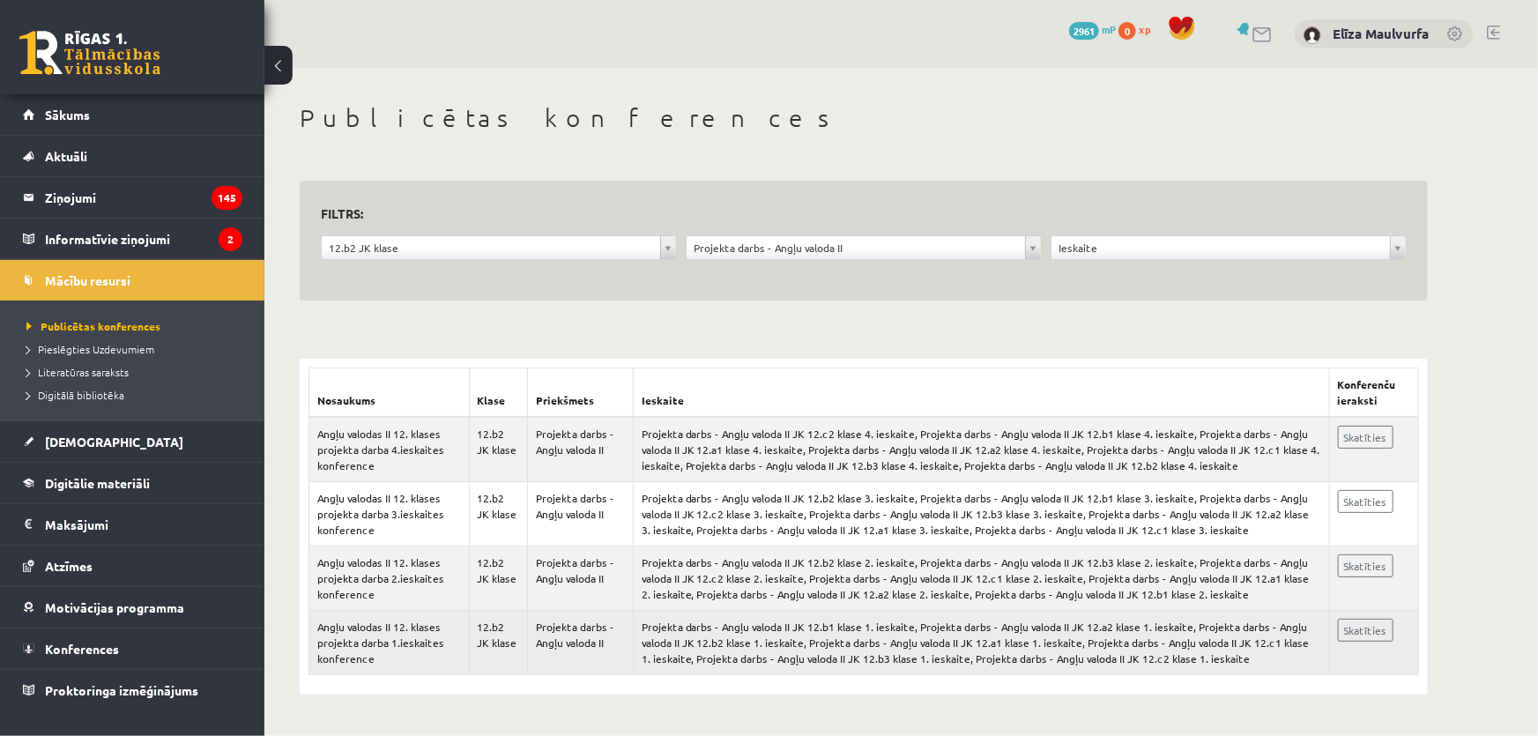
click at [759, 624] on td "Projekta darbs - Angļu valoda II JK 12.b1 klase 1. ieskaite, Projekta darbs - A…" at bounding box center [981, 643] width 696 height 64
click at [984, 661] on td "Projekta darbs - Angļu valoda II JK 12.b1 klase 1. ieskaite, Projekta darbs - A…" at bounding box center [981, 643] width 696 height 64
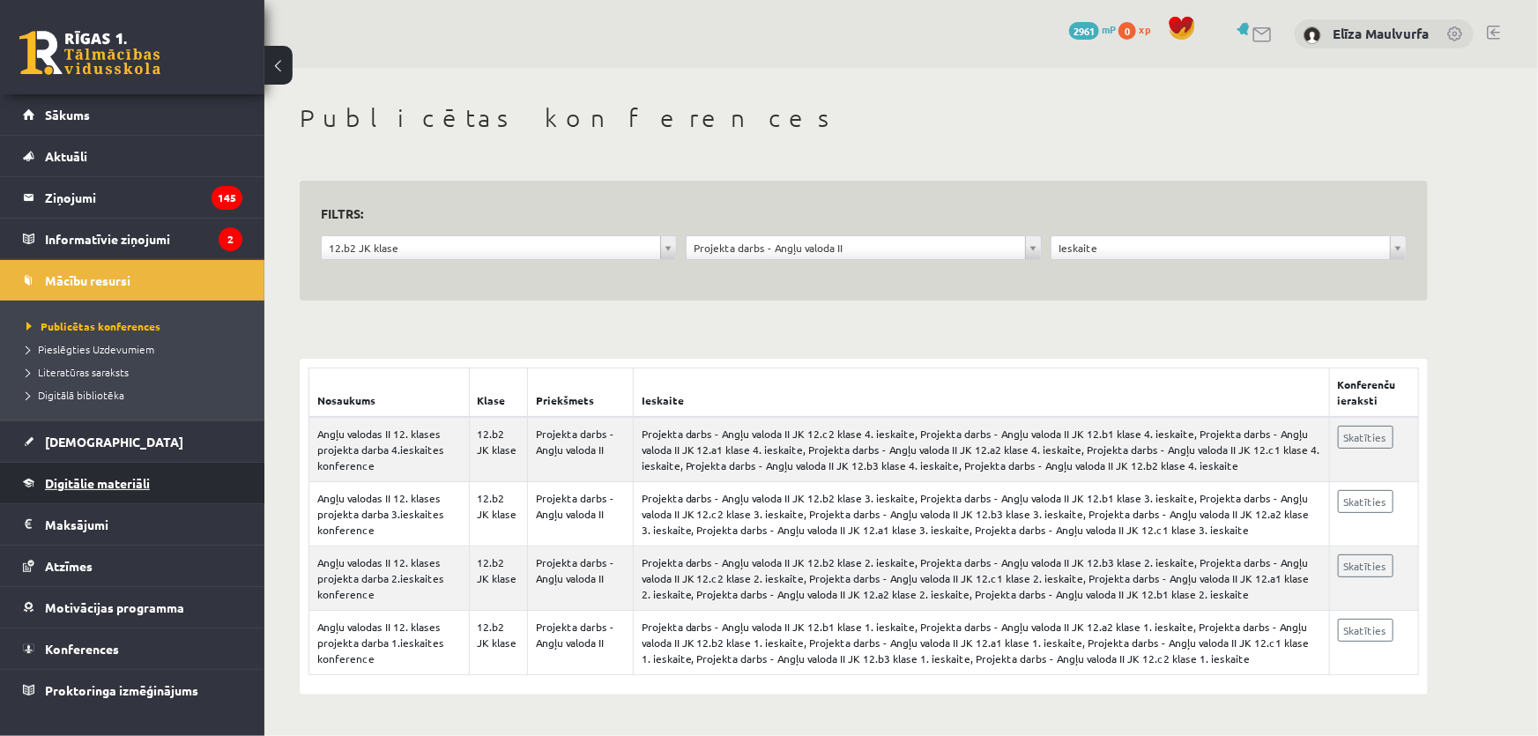
click at [112, 493] on link "Digitālie materiāli" at bounding box center [132, 483] width 219 height 41
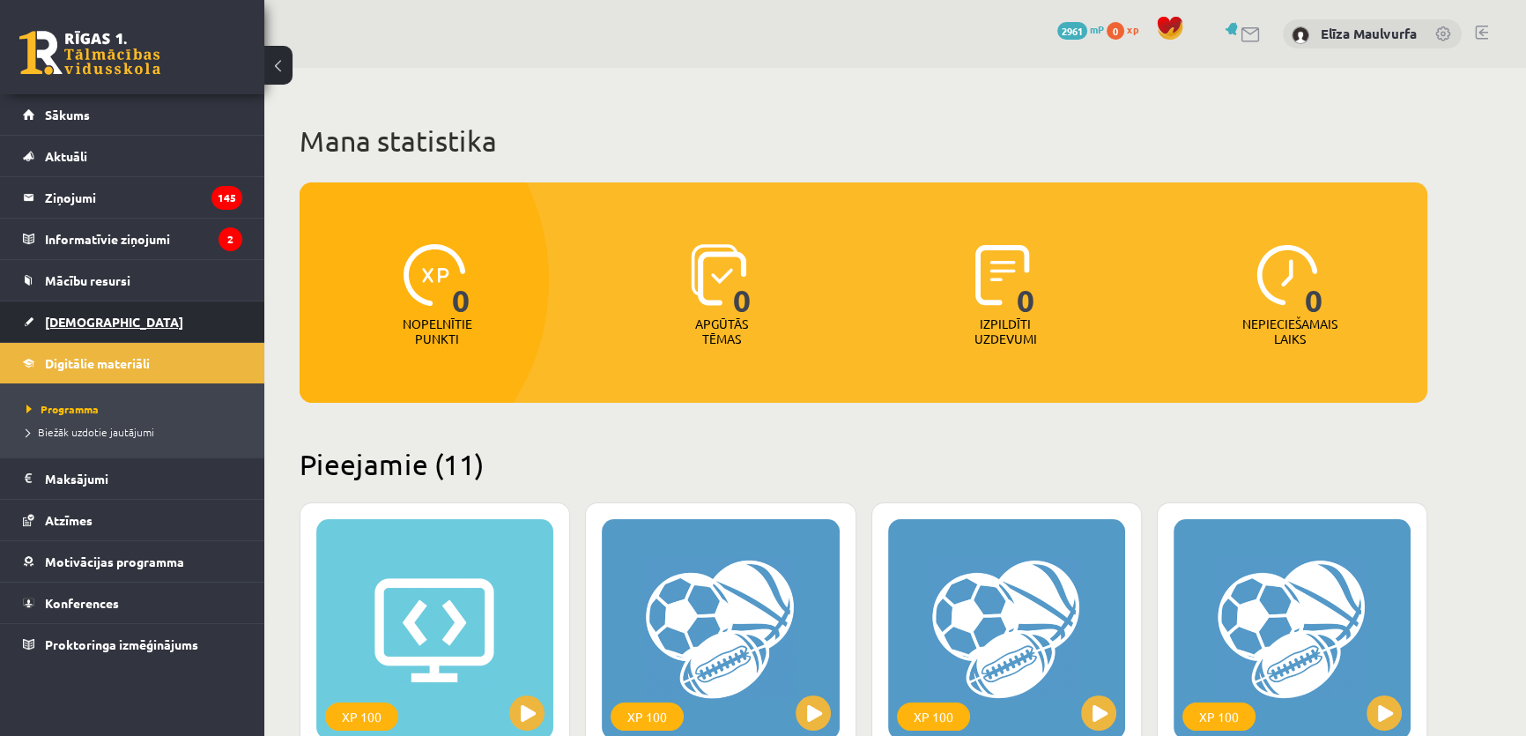
click at [92, 324] on span "[DEMOGRAPHIC_DATA]" at bounding box center [114, 322] width 138 height 16
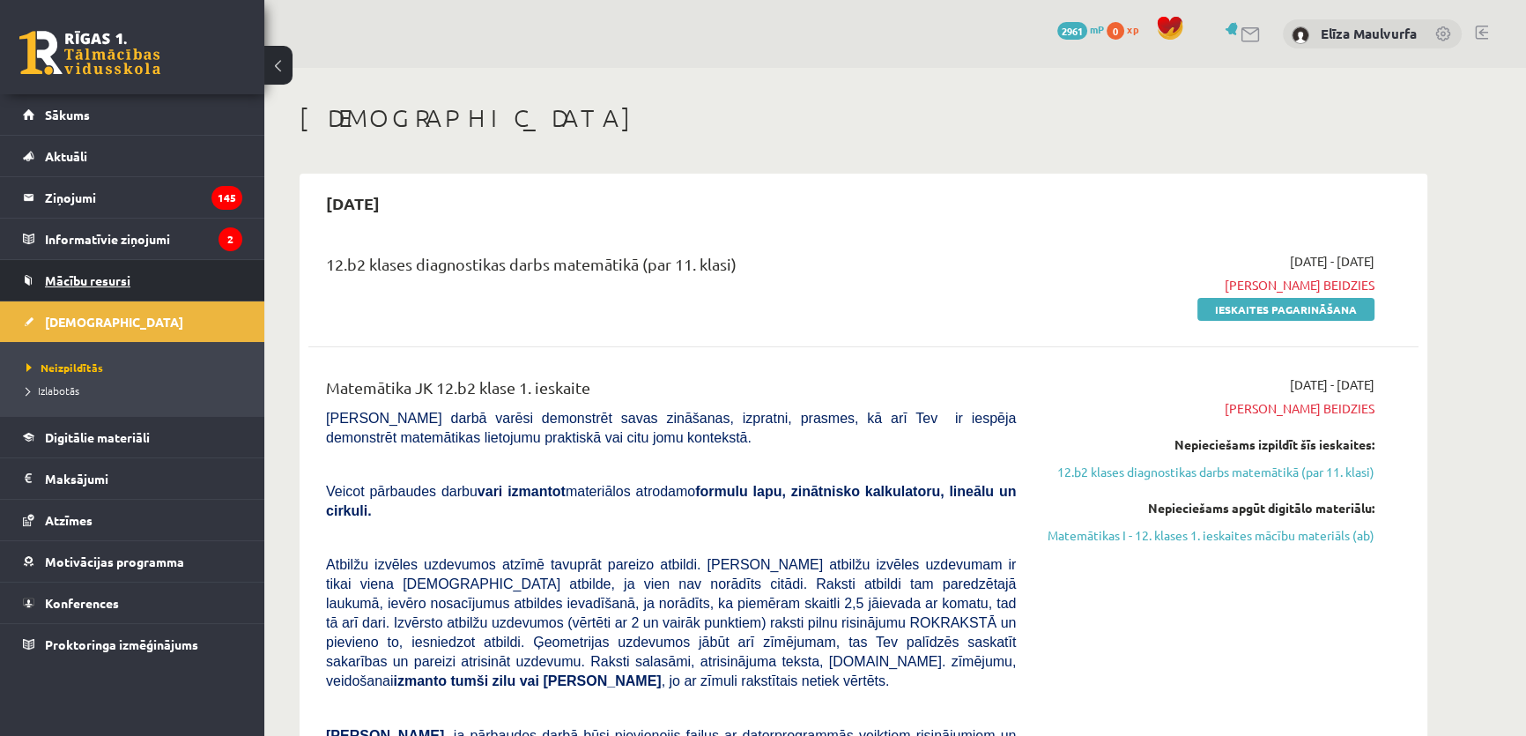
click at [99, 294] on link "Mācību resursi" at bounding box center [132, 280] width 219 height 41
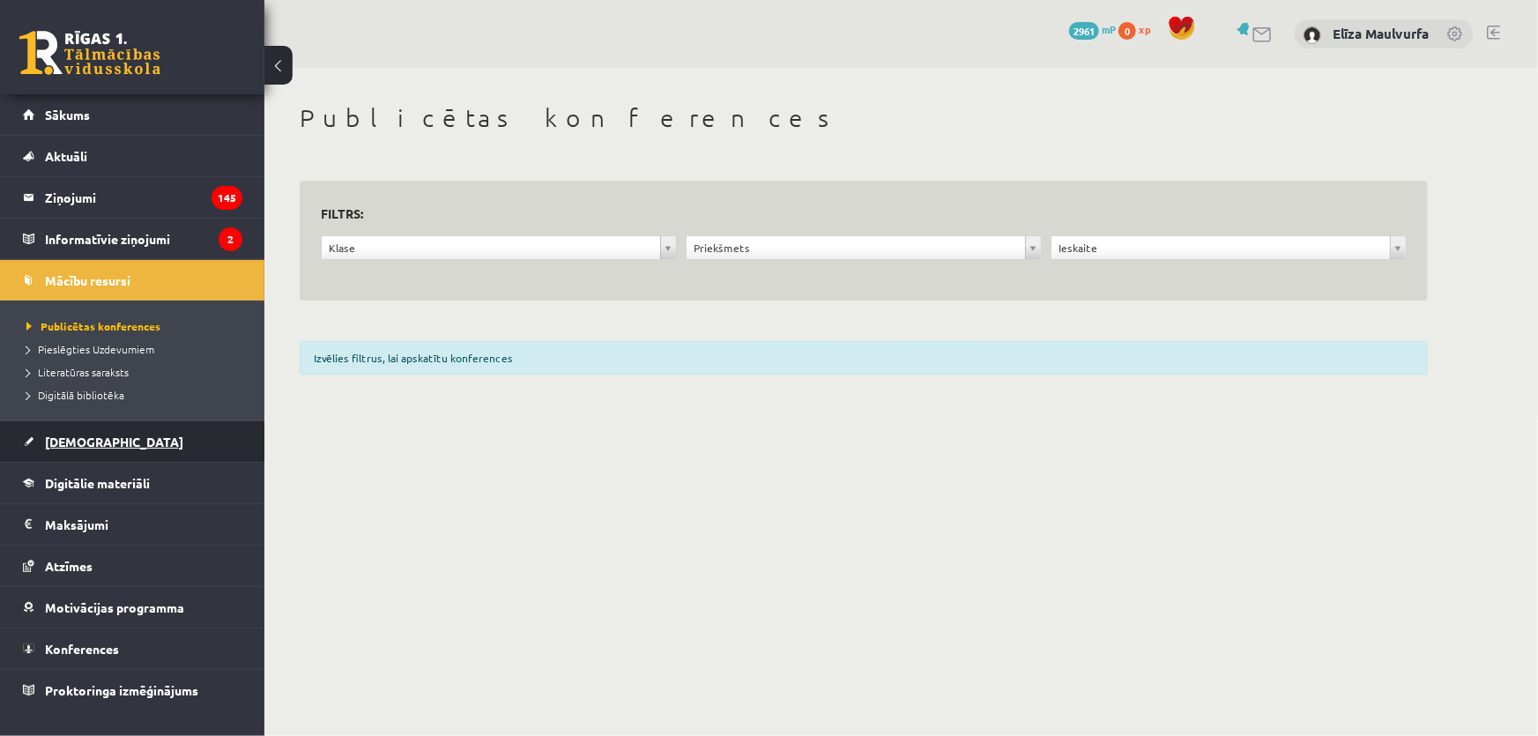
click at [86, 448] on link "[DEMOGRAPHIC_DATA]" at bounding box center [132, 441] width 219 height 41
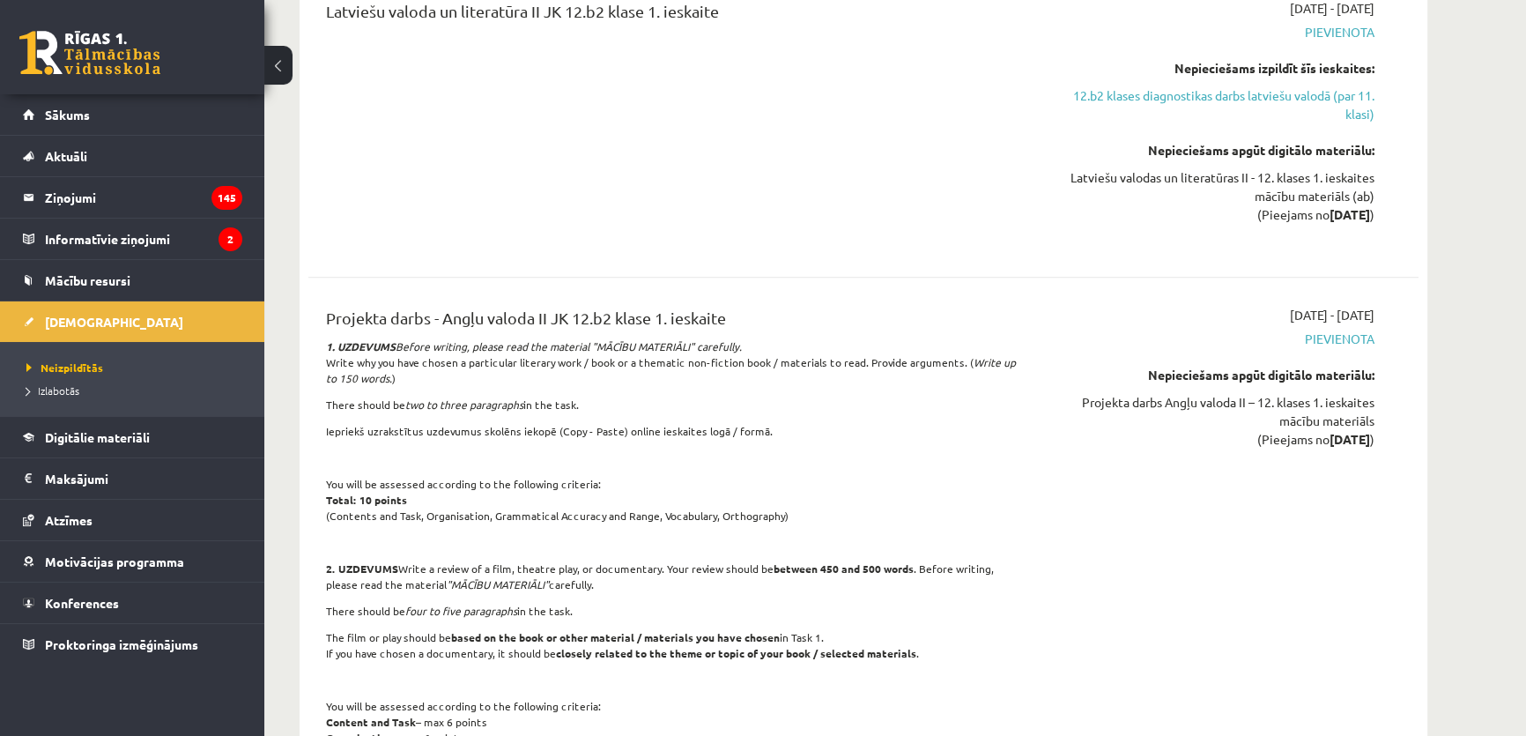
scroll to position [2520, 0]
click at [1209, 393] on div "Projekta darbs Angļu valoda II – 12. klases 1. ieskaites mācību materiāls (Piee…" at bounding box center [1208, 421] width 332 height 56
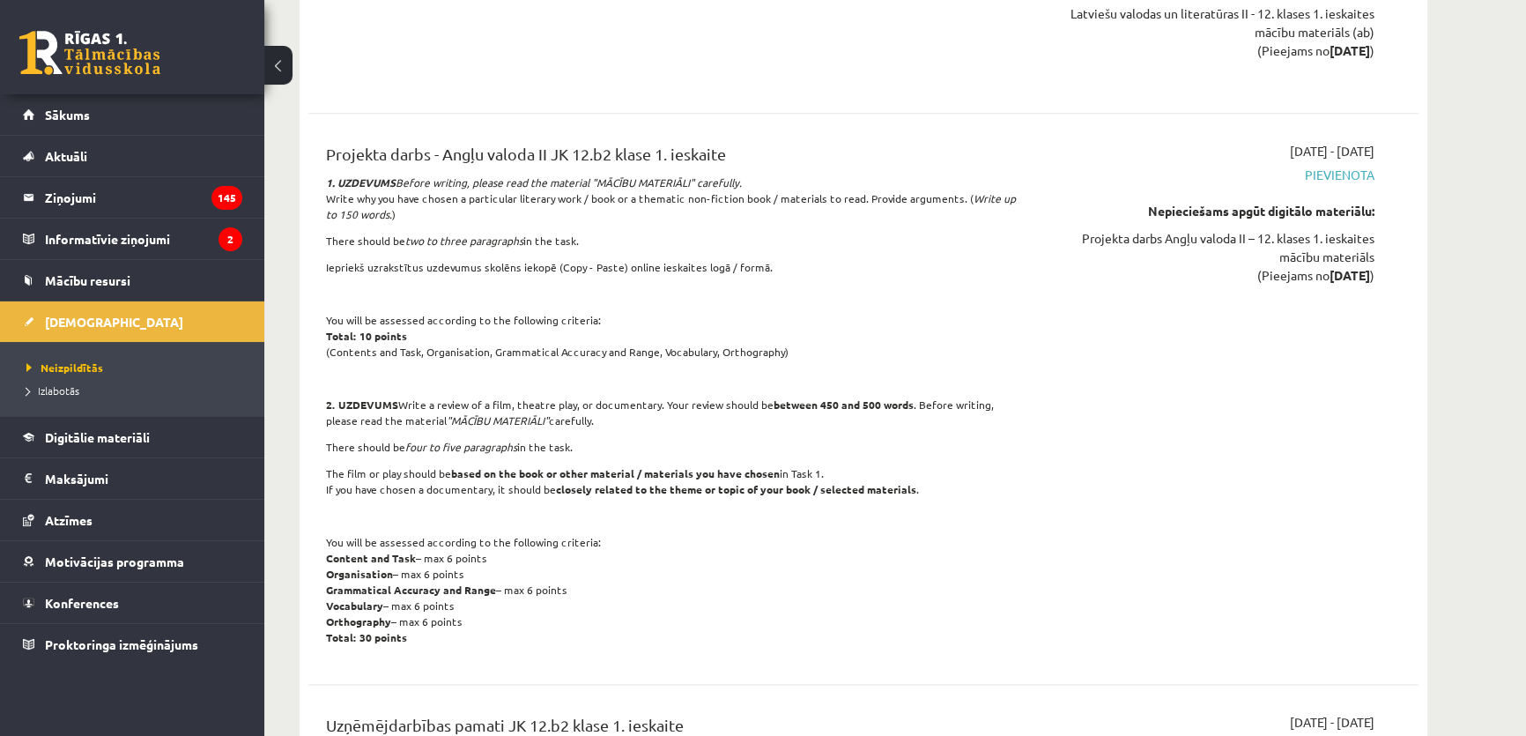
scroll to position [2685, 0]
click at [158, 426] on link "Digitālie materiāli" at bounding box center [132, 437] width 219 height 41
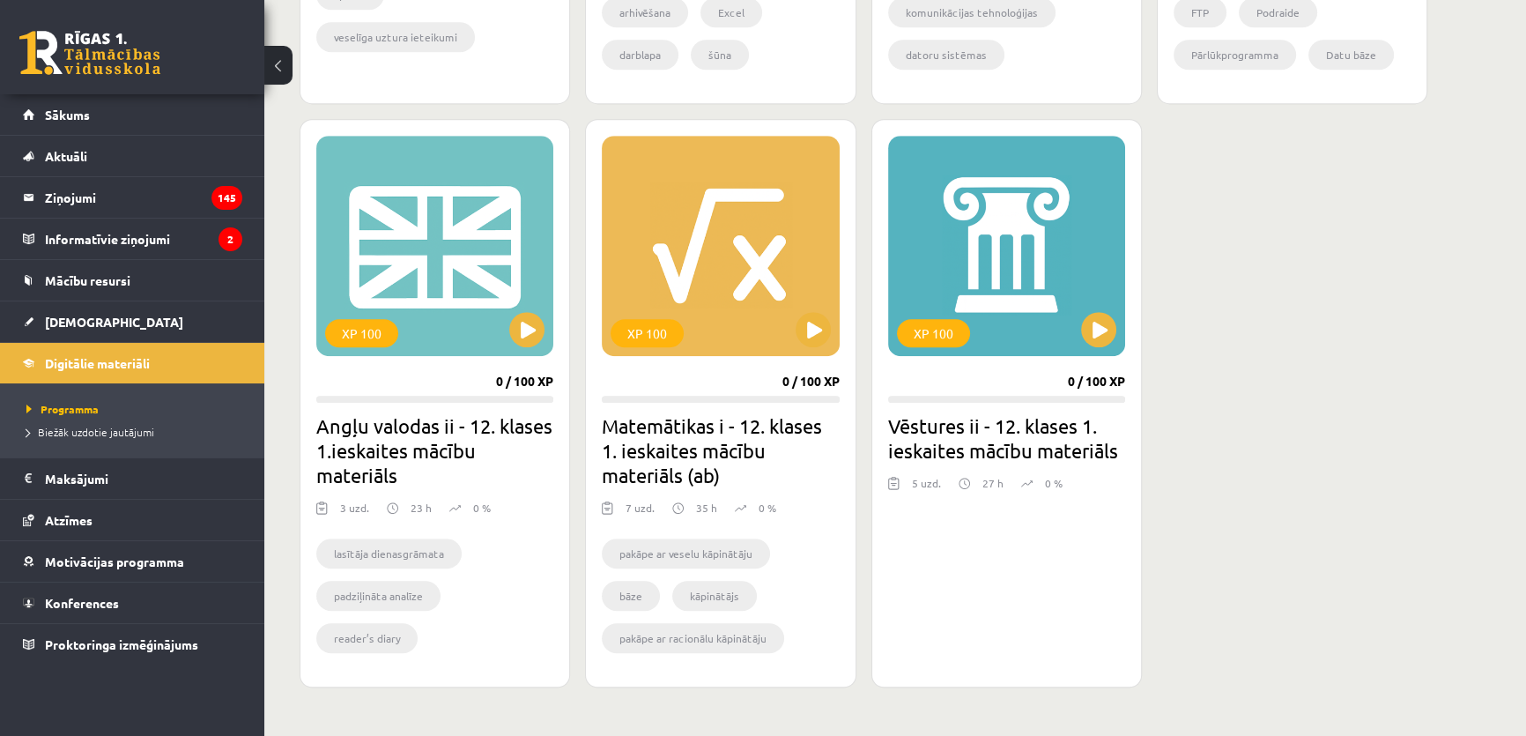
scroll to position [1500, 0]
click at [403, 446] on h2 "Angļu valodas ii - 12. klases 1.ieskaites mācību materiāls" at bounding box center [434, 451] width 237 height 74
click at [454, 325] on div "XP 100" at bounding box center [434, 247] width 237 height 220
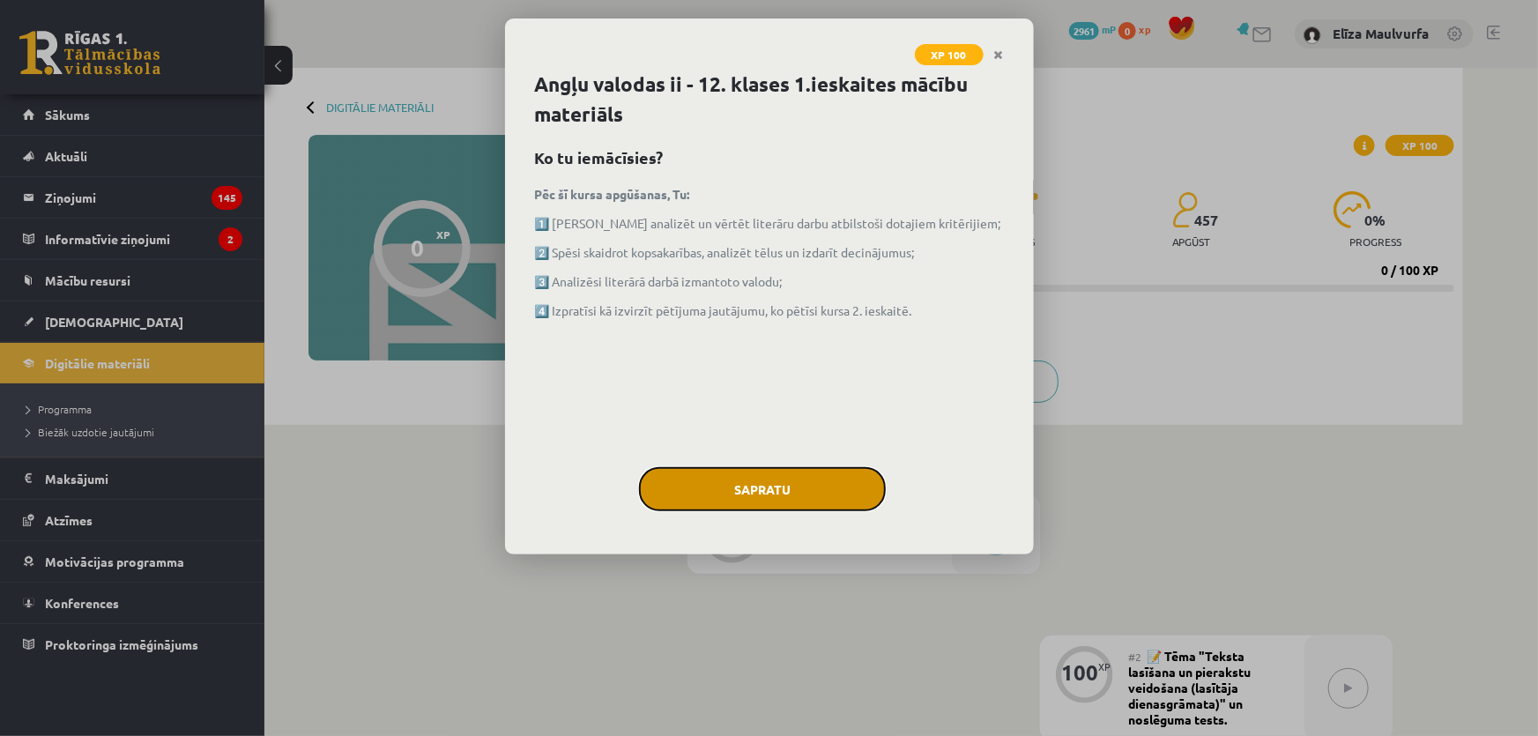
click at [765, 479] on button "Sapratu" at bounding box center [762, 489] width 247 height 44
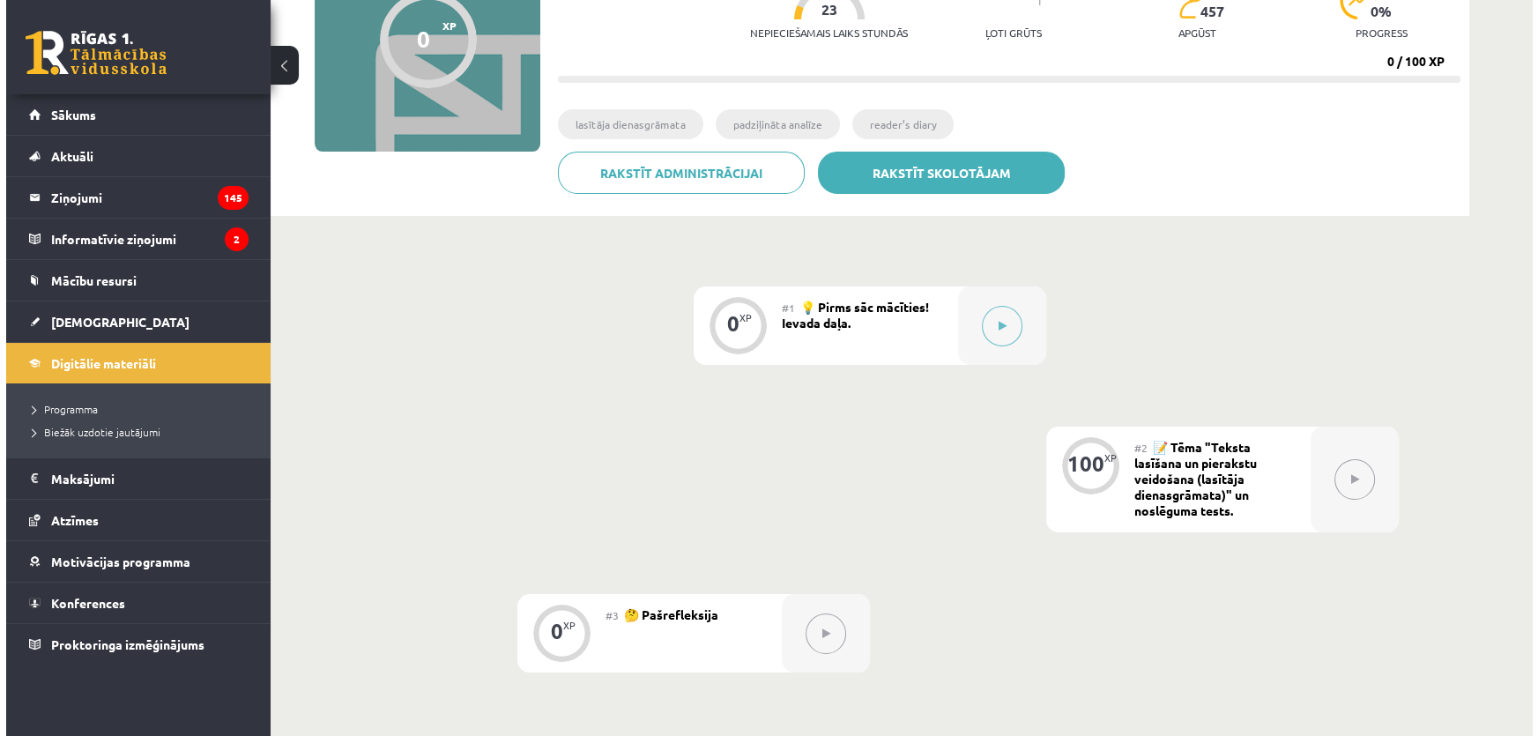
scroll to position [207, 0]
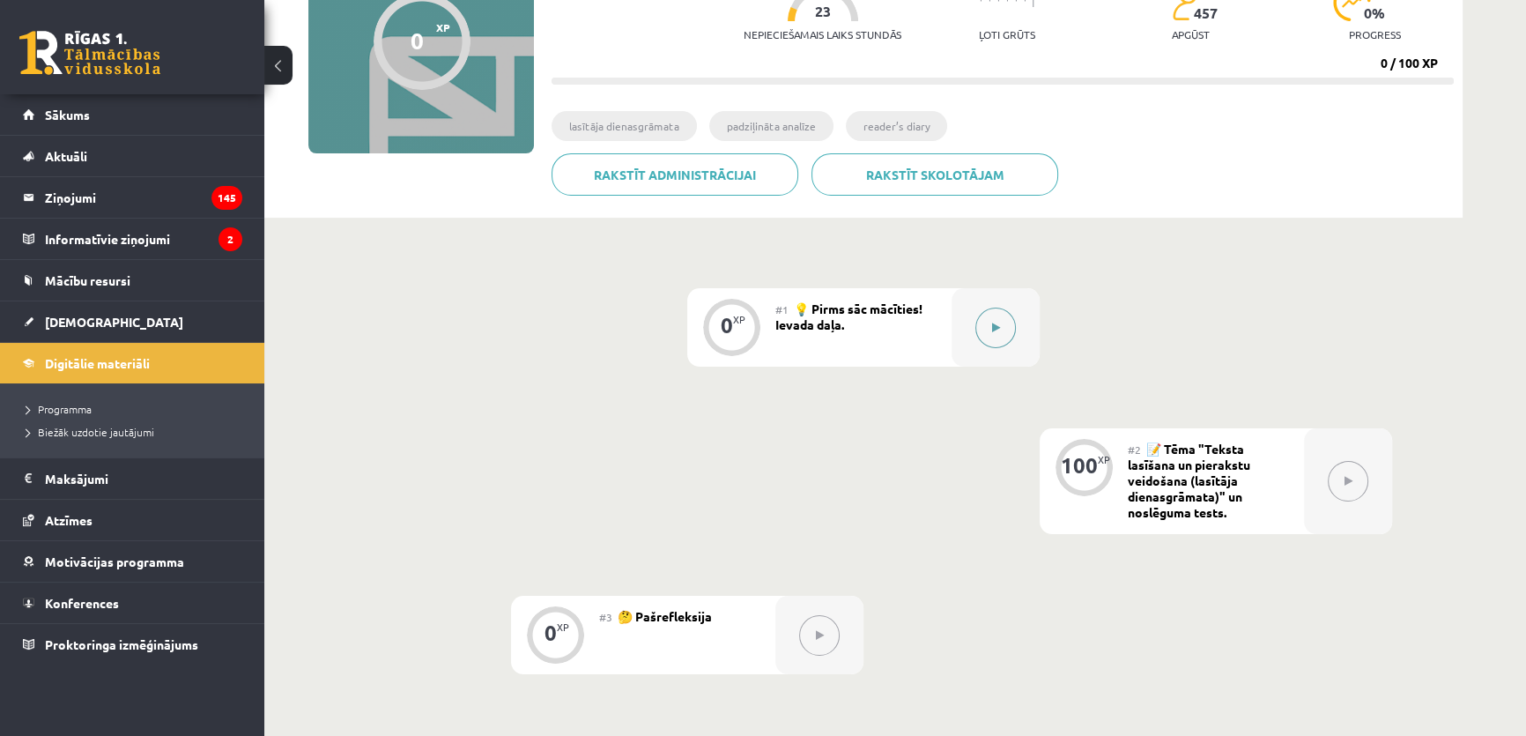
click at [1004, 324] on button at bounding box center [995, 328] width 41 height 41
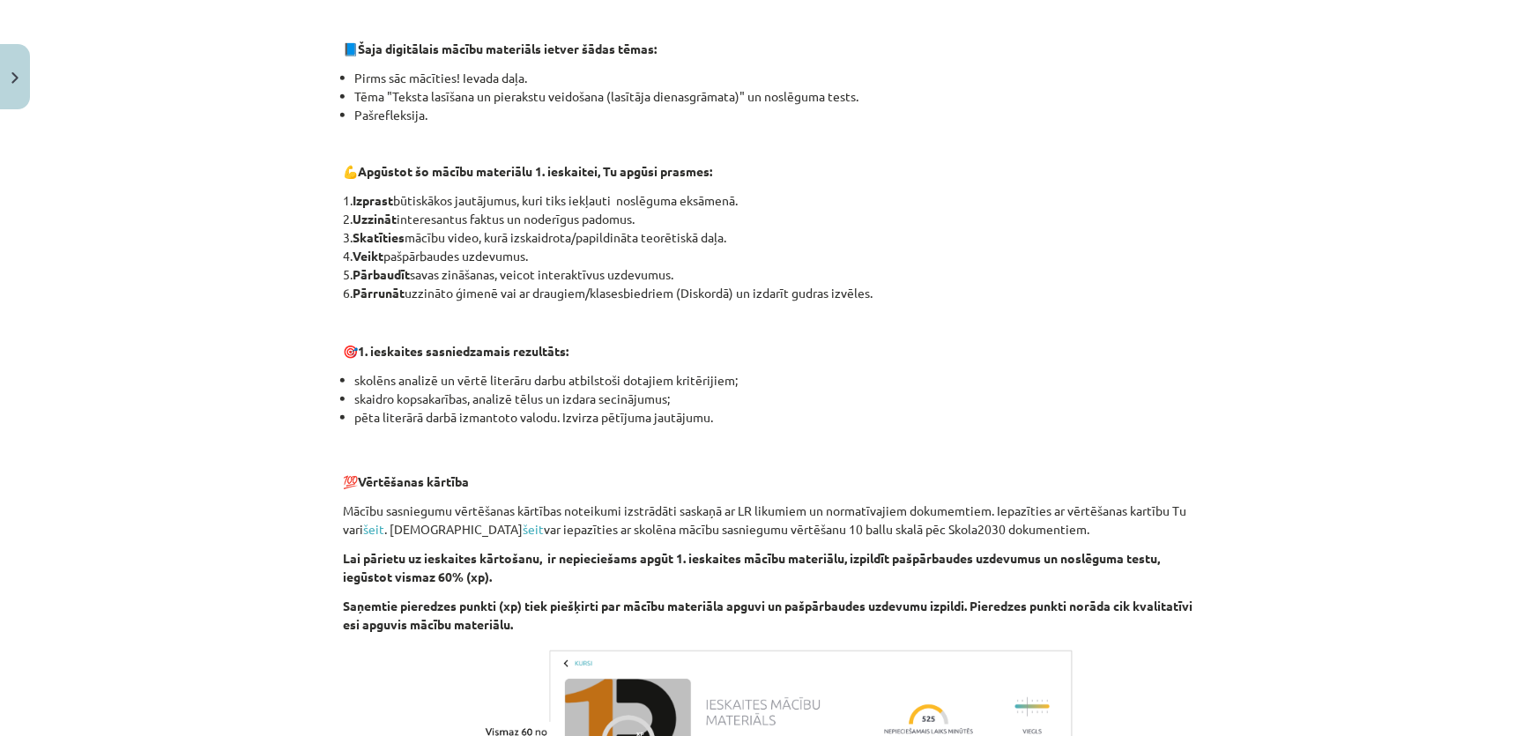
scroll to position [817, 0]
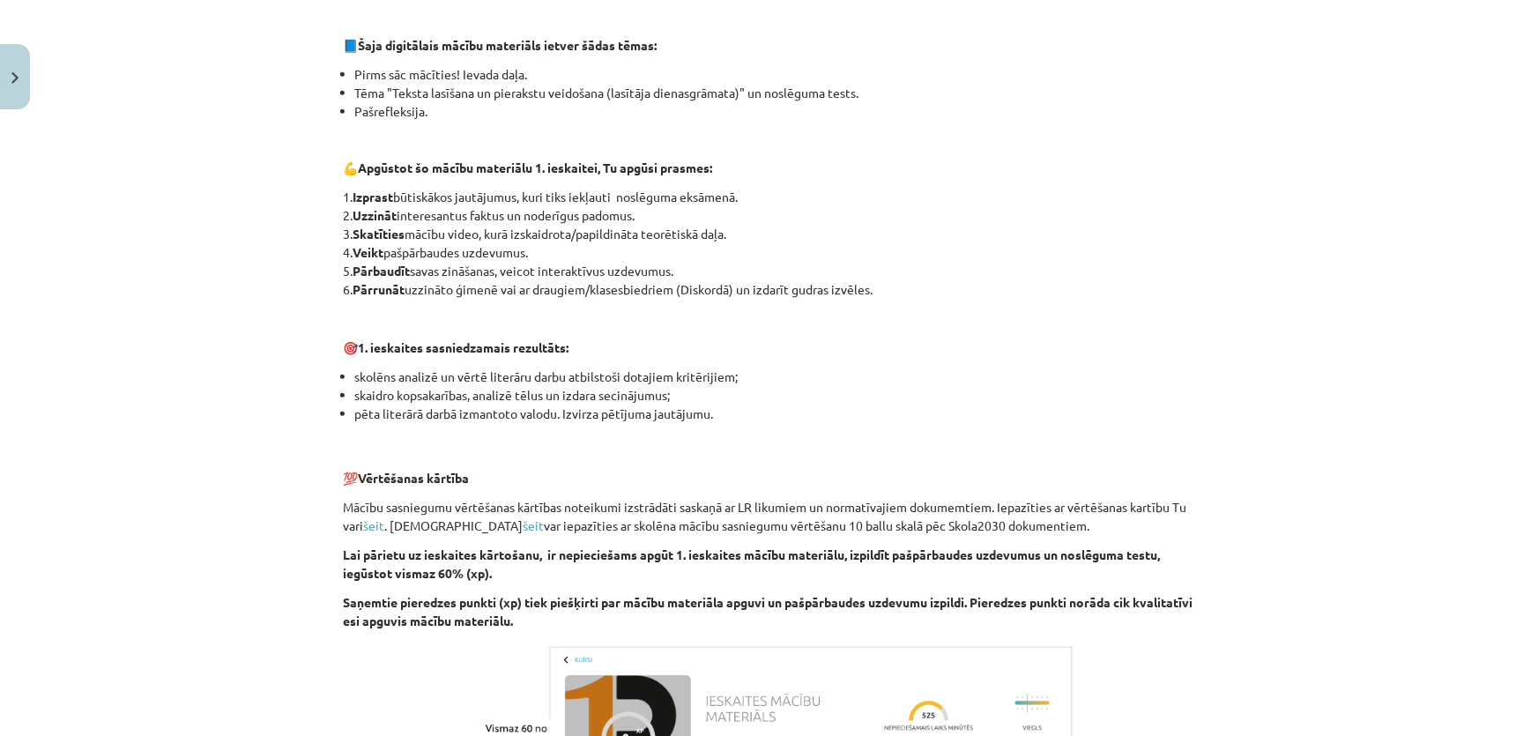
click at [826, 368] on li "skolēns analizē un vērtē literāru darbu atbilstoši dotajiem kritērijiem;" at bounding box center [775, 376] width 840 height 19
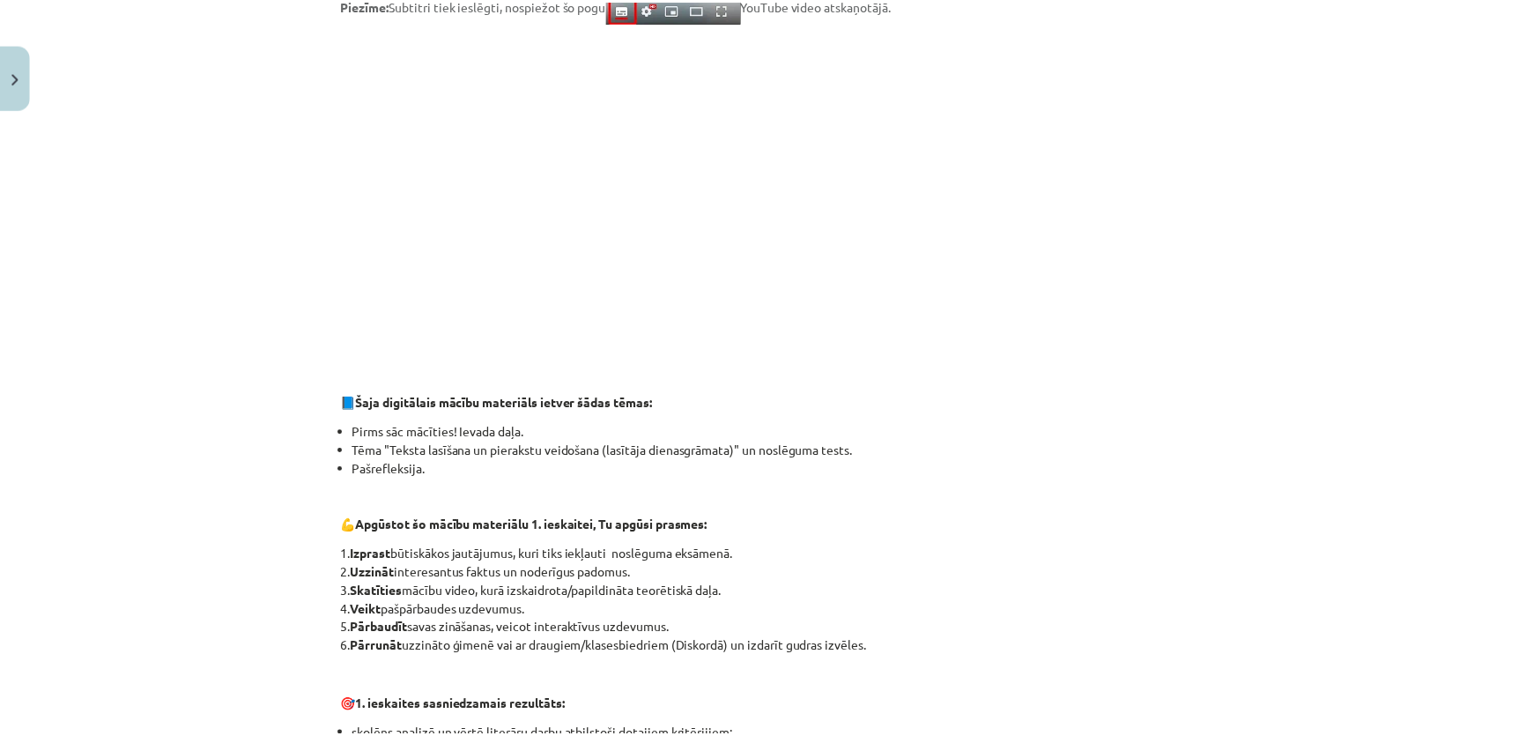
scroll to position [0, 0]
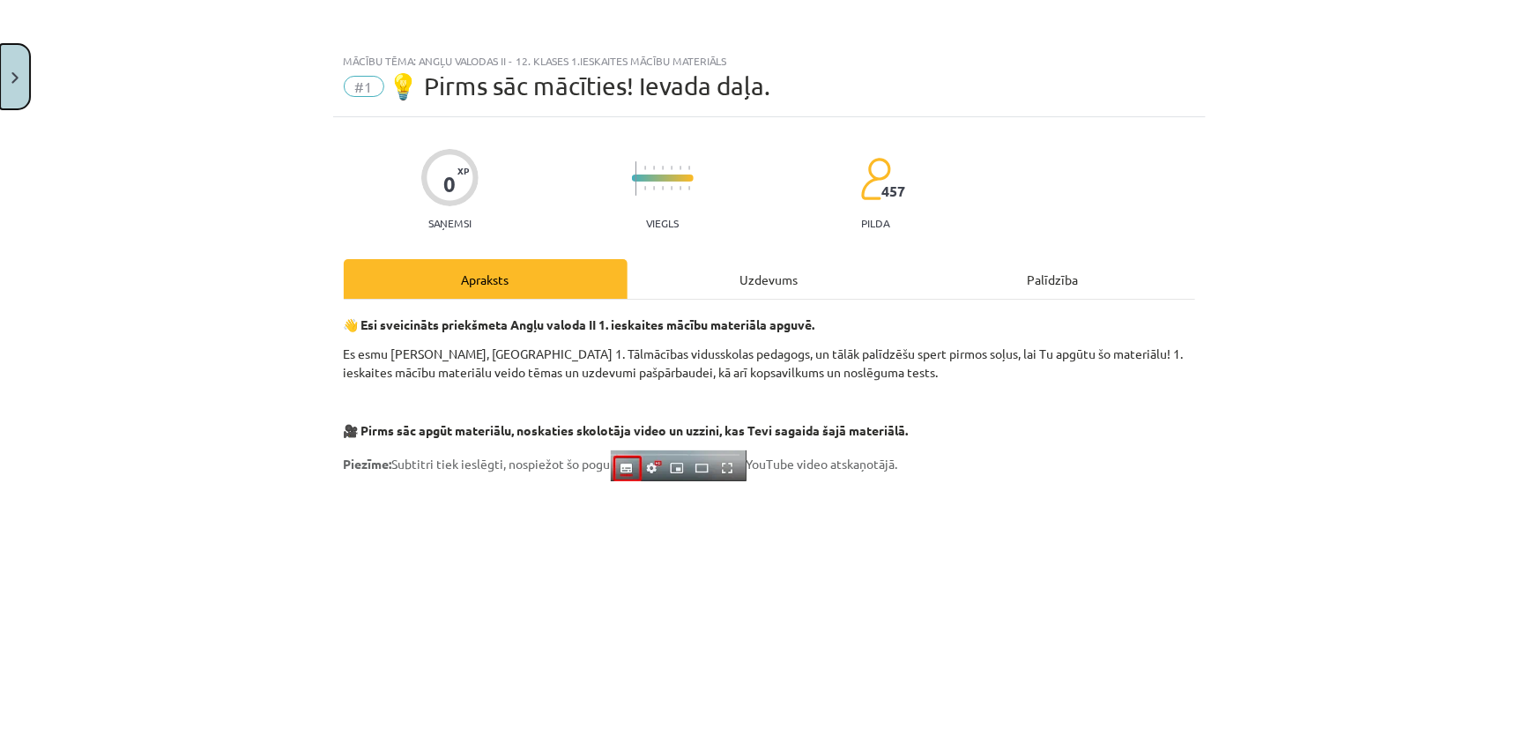
click at [14, 76] on img "Close" at bounding box center [14, 77] width 7 height 11
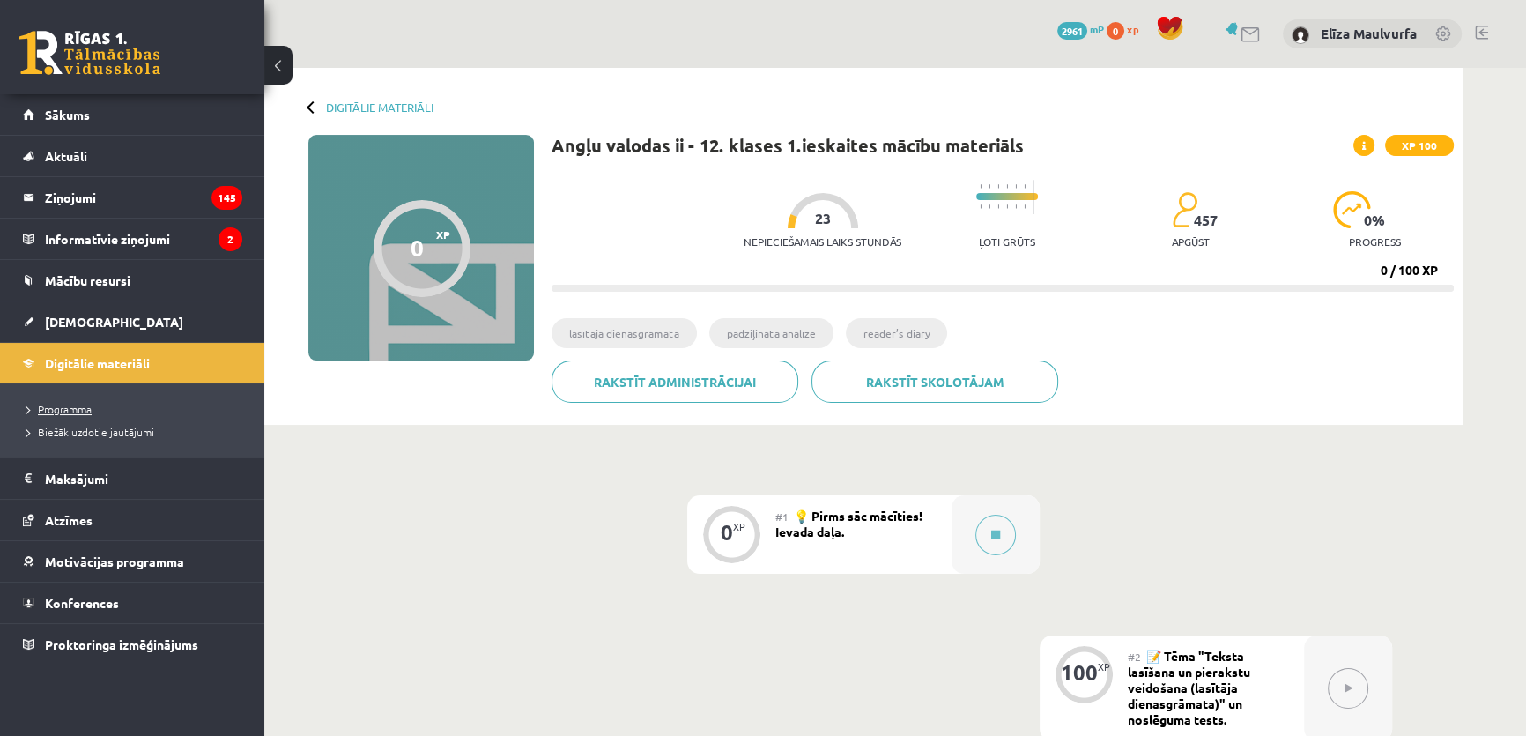
click at [71, 404] on span "Programma" at bounding box center [58, 409] width 65 height 14
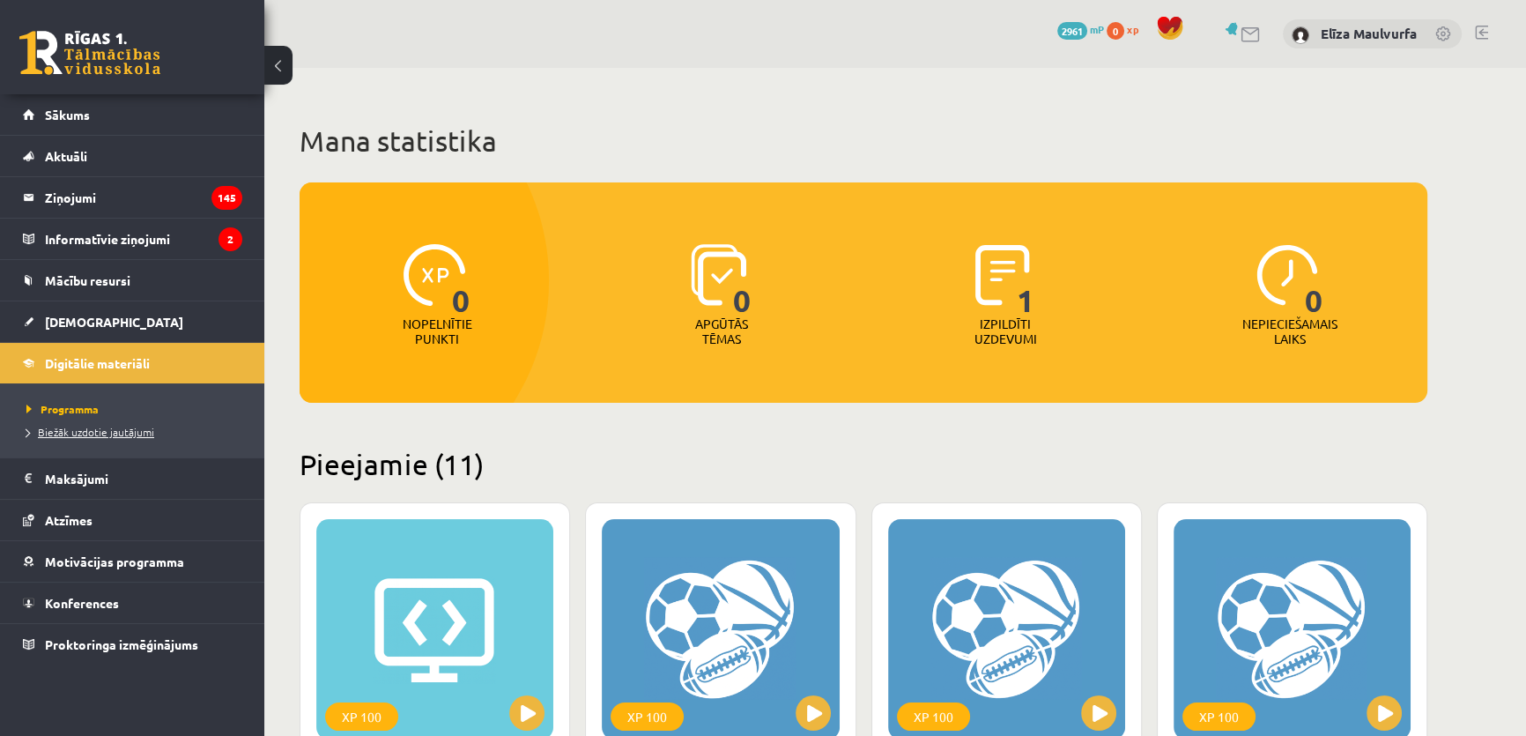
click at [97, 435] on link "Biežāk uzdotie jautājumi" at bounding box center [136, 432] width 220 height 16
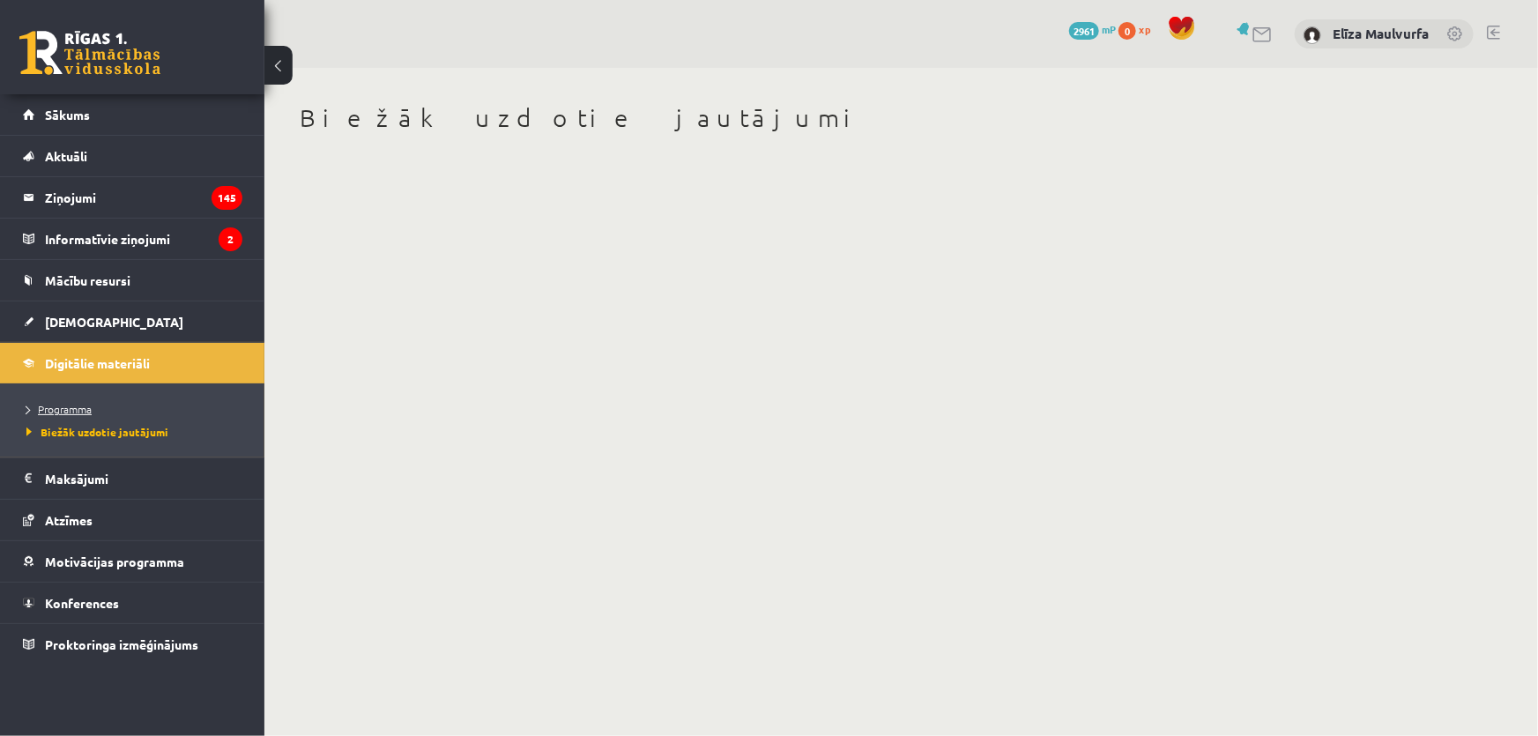
click at [79, 404] on span "Programma" at bounding box center [58, 409] width 65 height 14
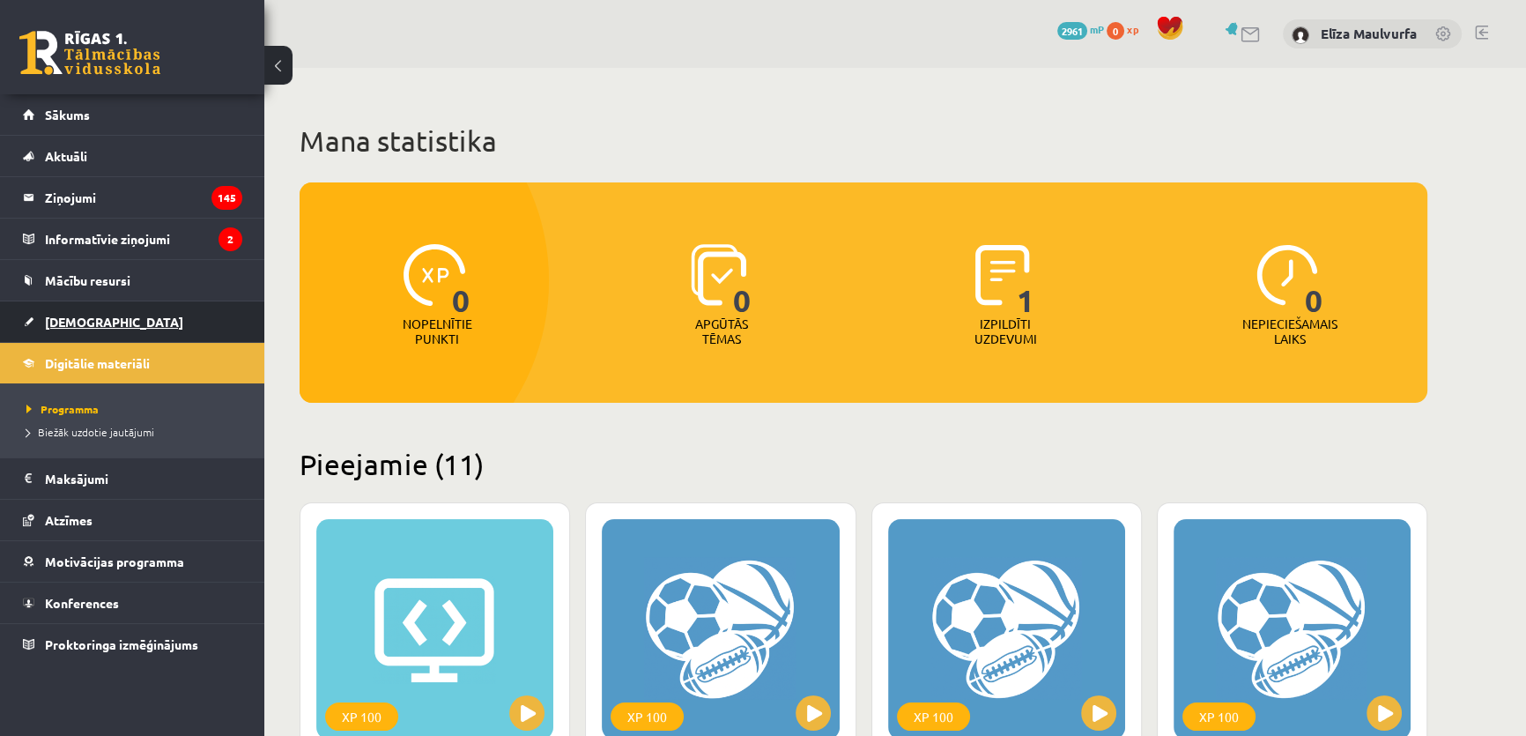
click at [92, 304] on link "[DEMOGRAPHIC_DATA]" at bounding box center [132, 321] width 219 height 41
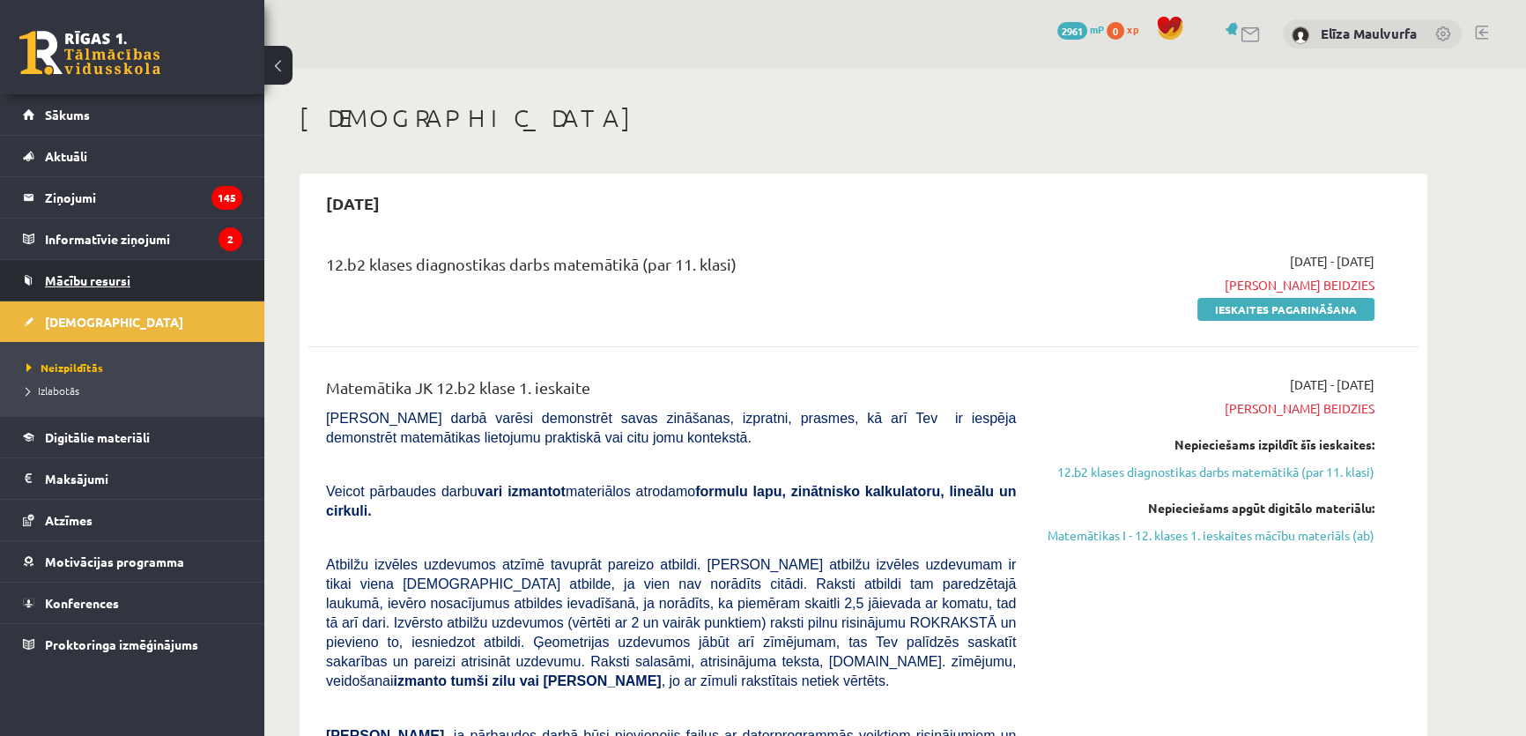
click at [111, 273] on span "Mācību resursi" at bounding box center [87, 280] width 85 height 16
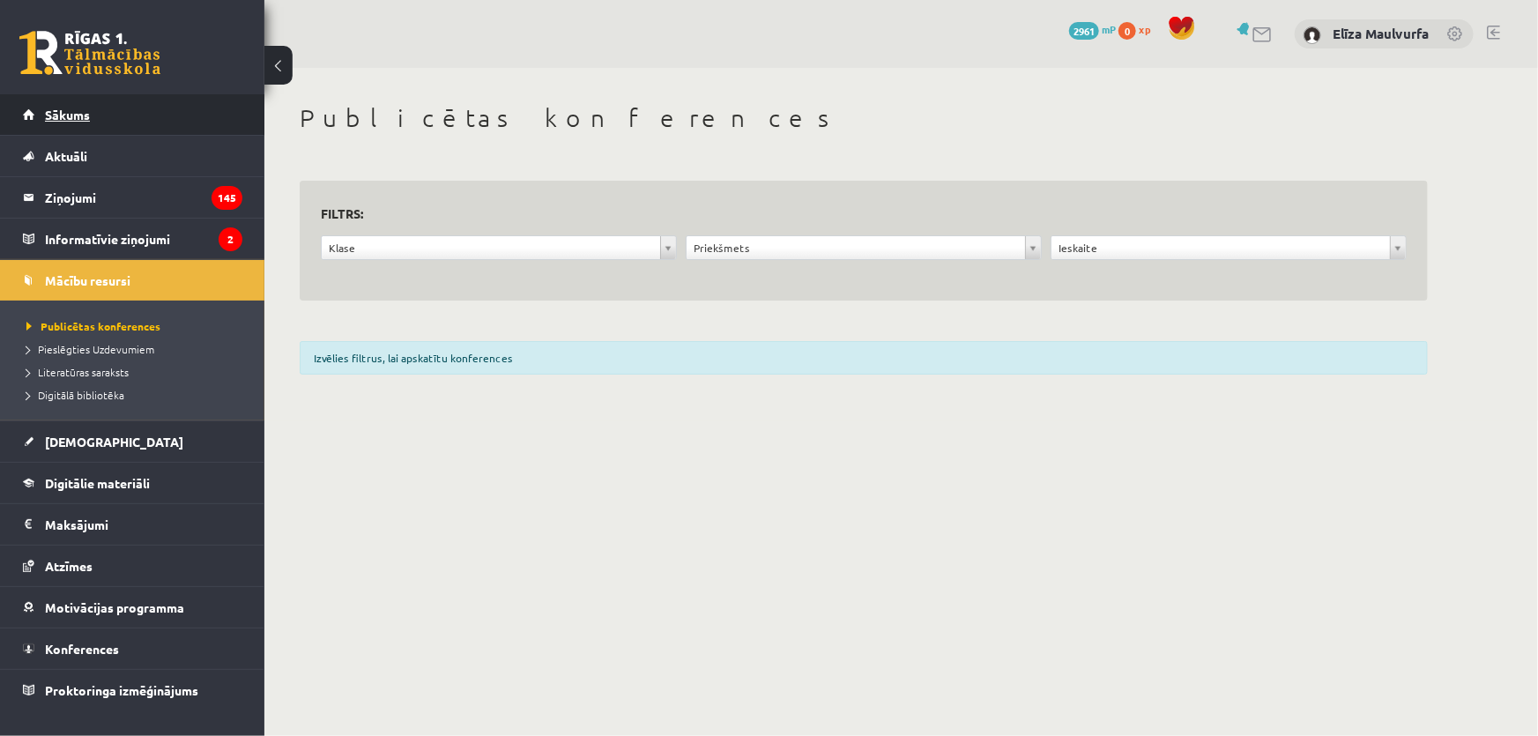
click at [81, 123] on link "Sākums" at bounding box center [132, 114] width 219 height 41
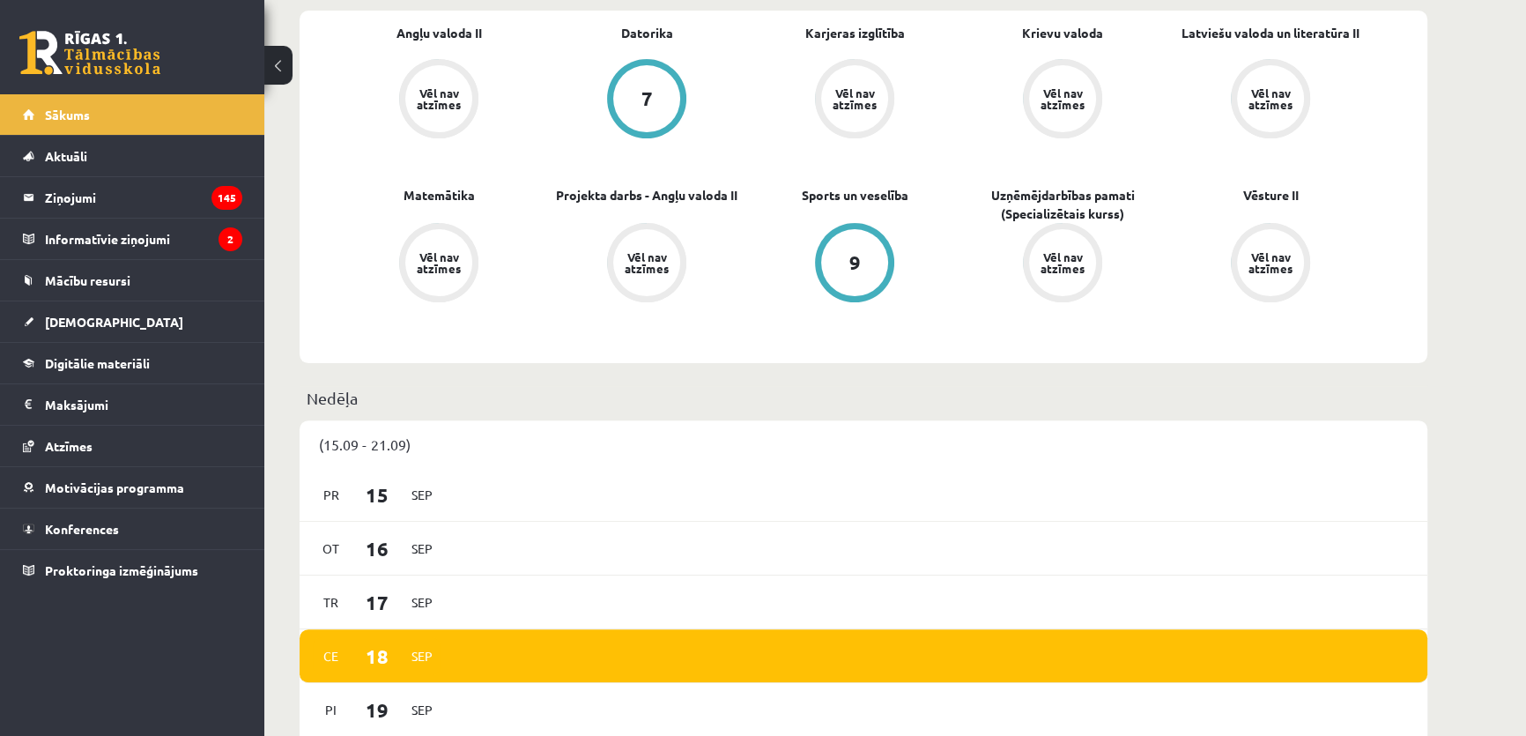
scroll to position [693, 0]
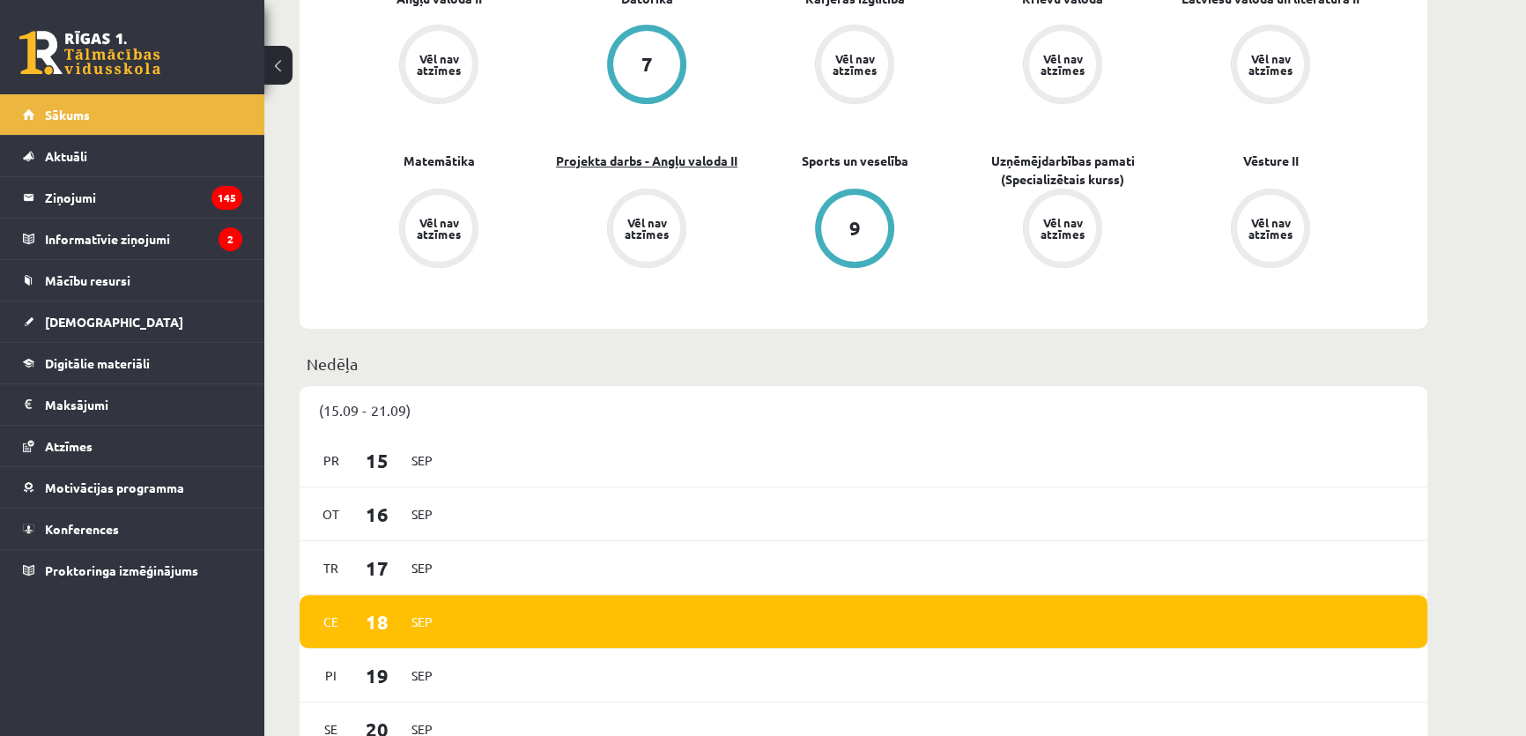
click at [674, 165] on link "Projekta darbs - Angļu valoda II" at bounding box center [647, 161] width 182 height 19
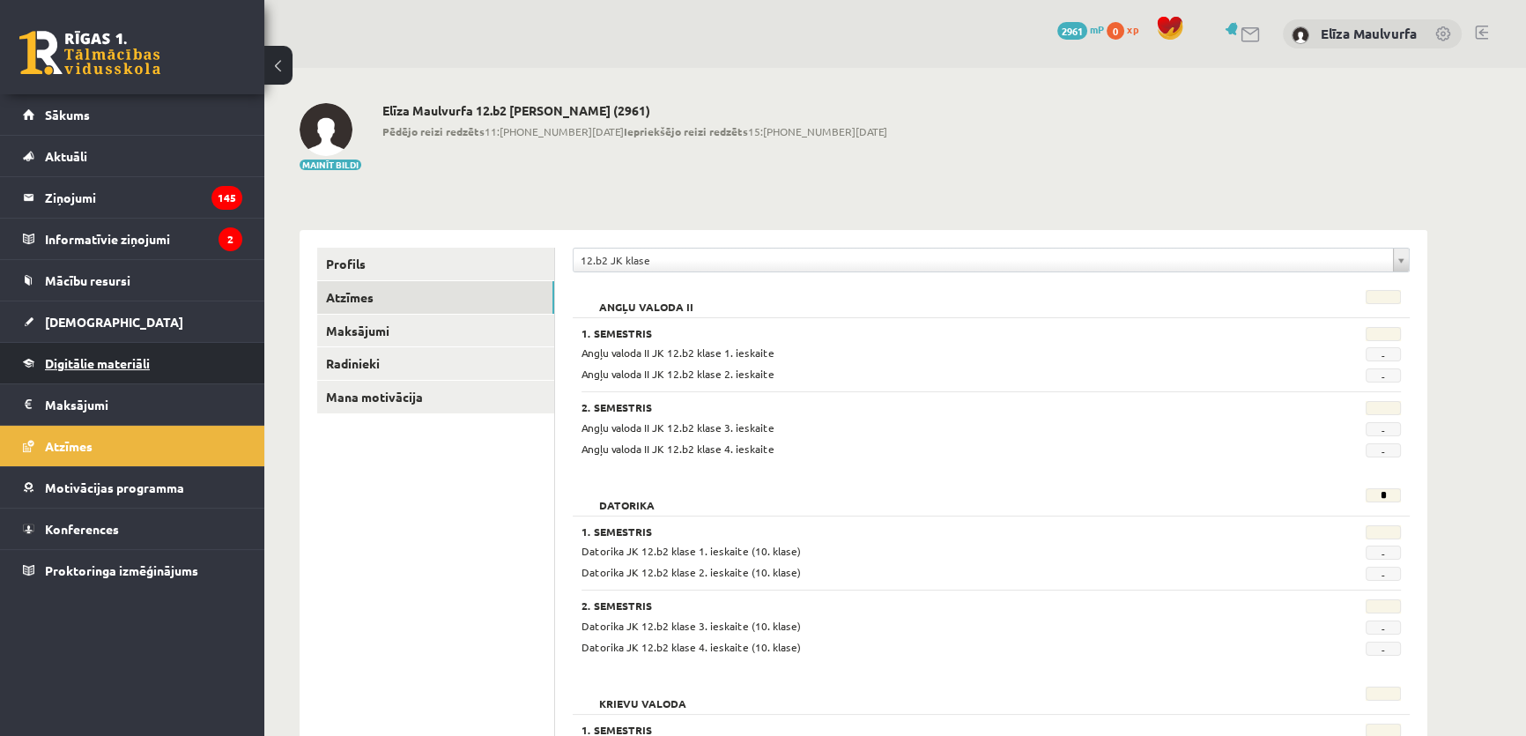
click at [103, 352] on link "Digitālie materiāli" at bounding box center [132, 363] width 219 height 41
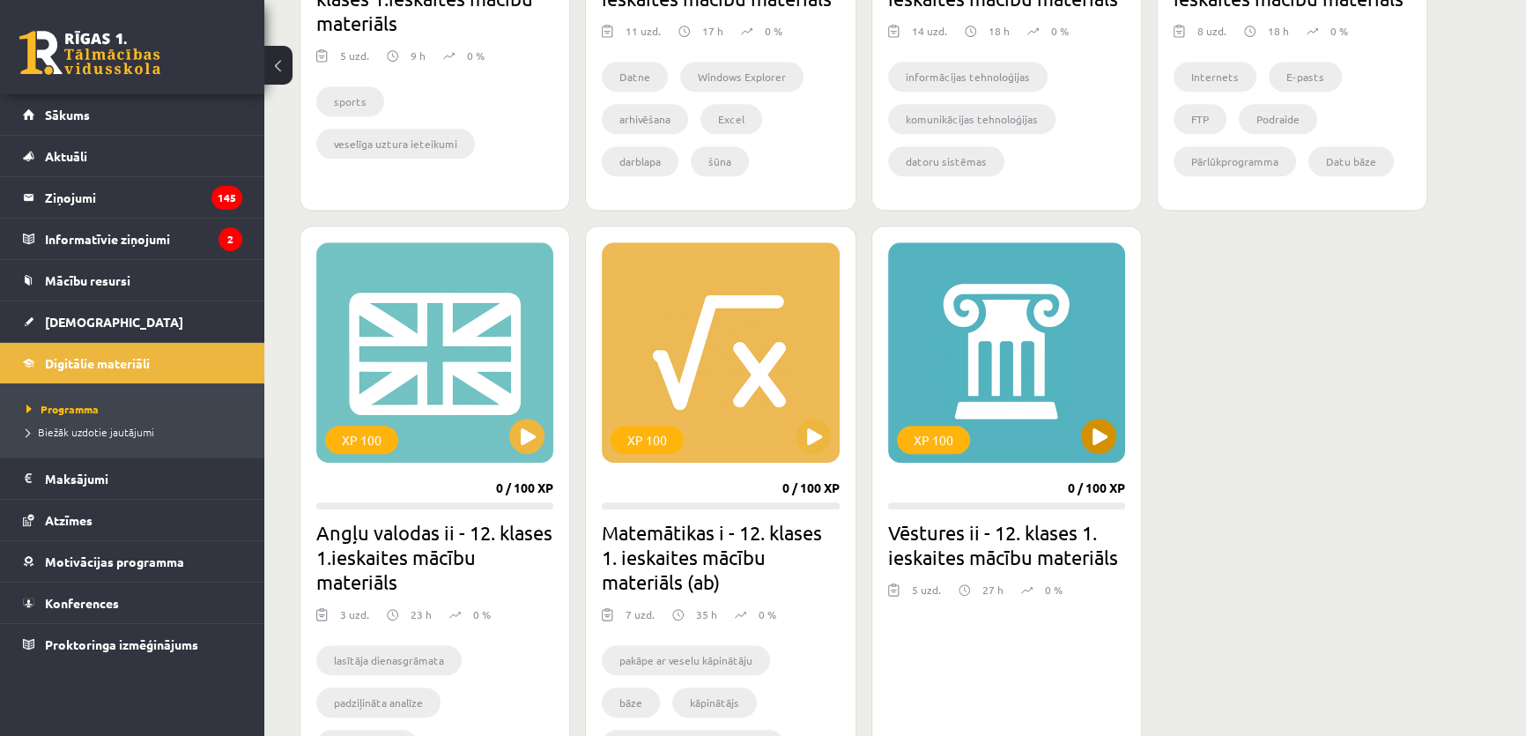
scroll to position [1389, 0]
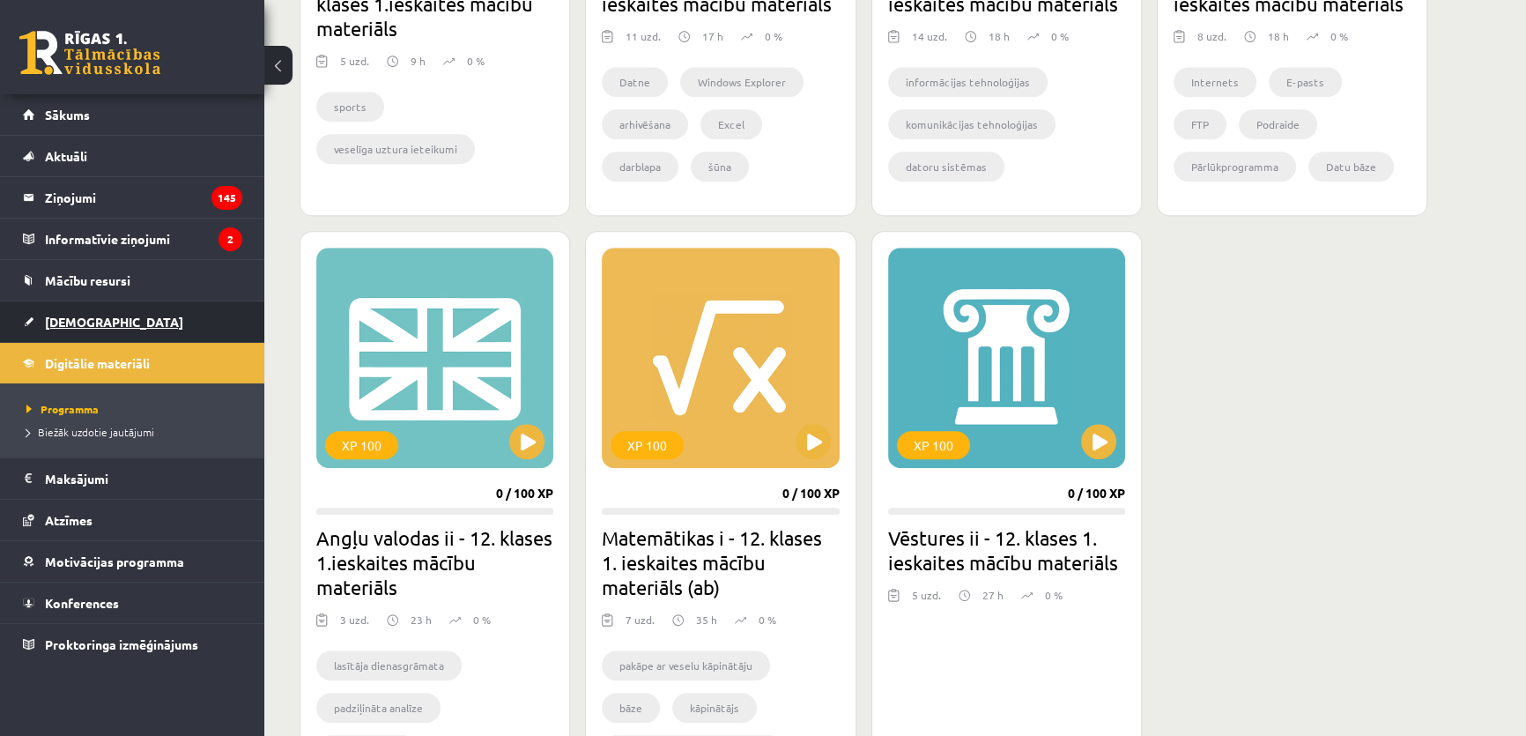
click at [111, 309] on link "[DEMOGRAPHIC_DATA]" at bounding box center [132, 321] width 219 height 41
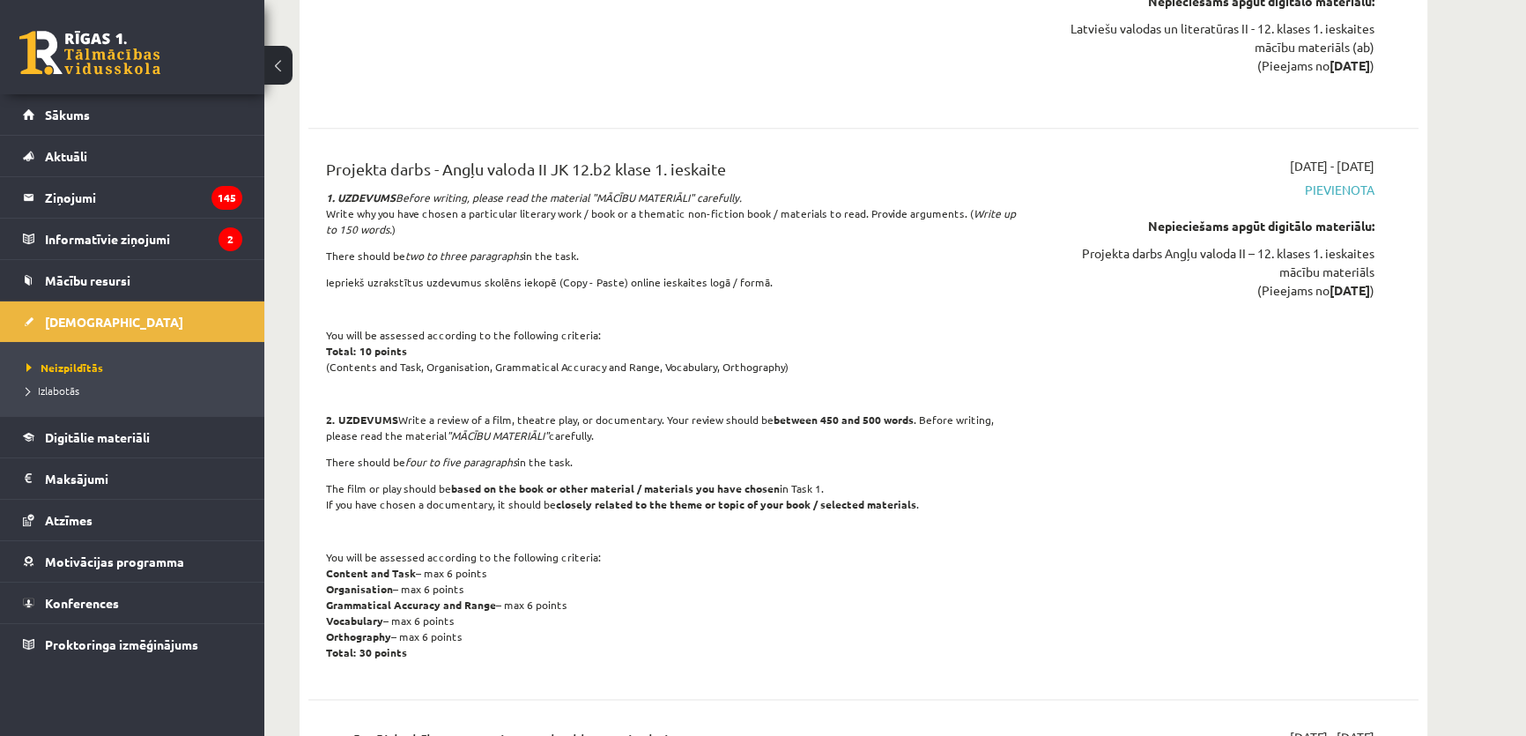
scroll to position [2709, 0]
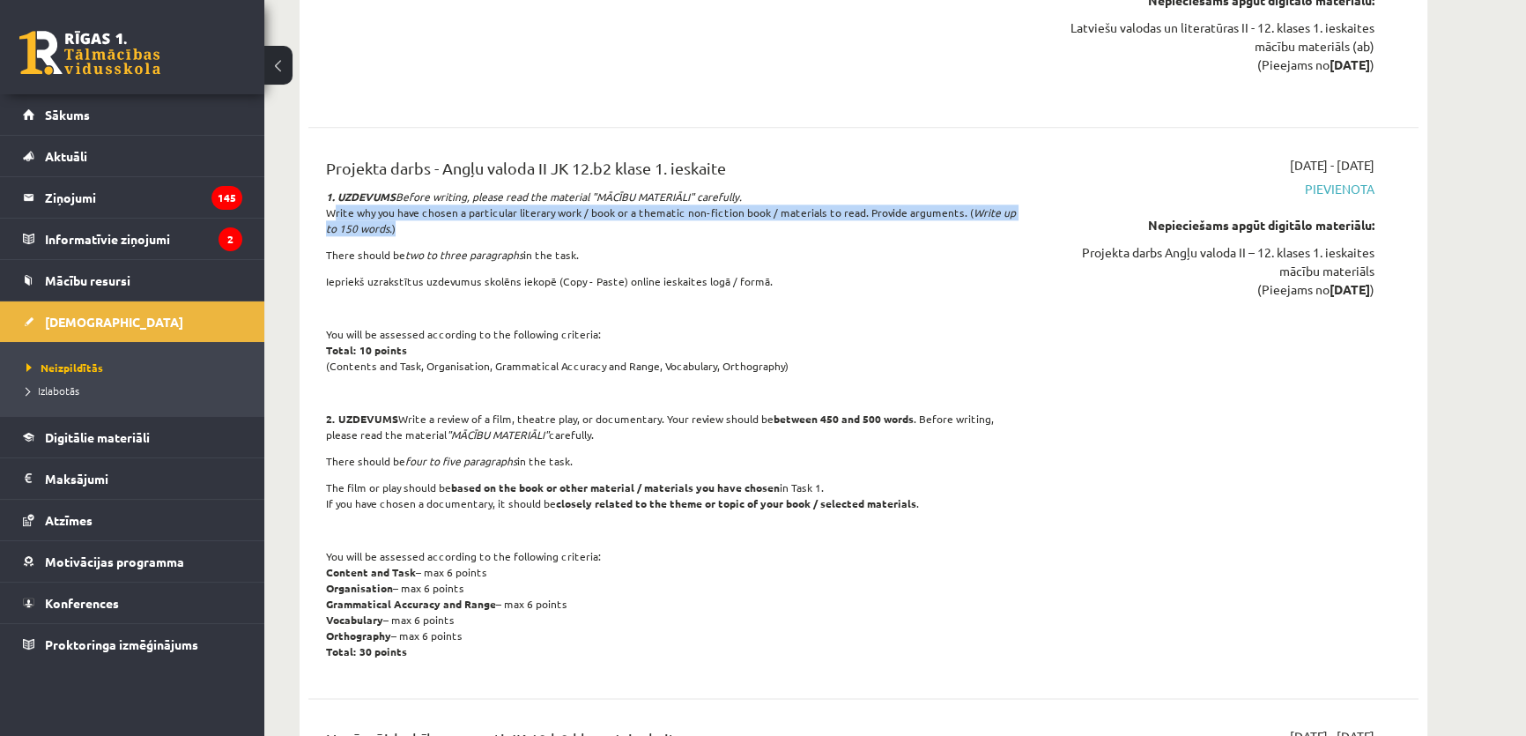
drag, startPoint x: 324, startPoint y: 125, endPoint x: 943, endPoint y: 143, distance: 618.8
click at [943, 156] on div "Projekta darbs - Angļu valoda II JK 12.b2 [PERSON_NAME] 1. [DEMOGRAPHIC_DATA] 1…" at bounding box center [671, 413] width 716 height 514
copy p "Write why you have chosen a particular literary work / book or a thematic non-f…"
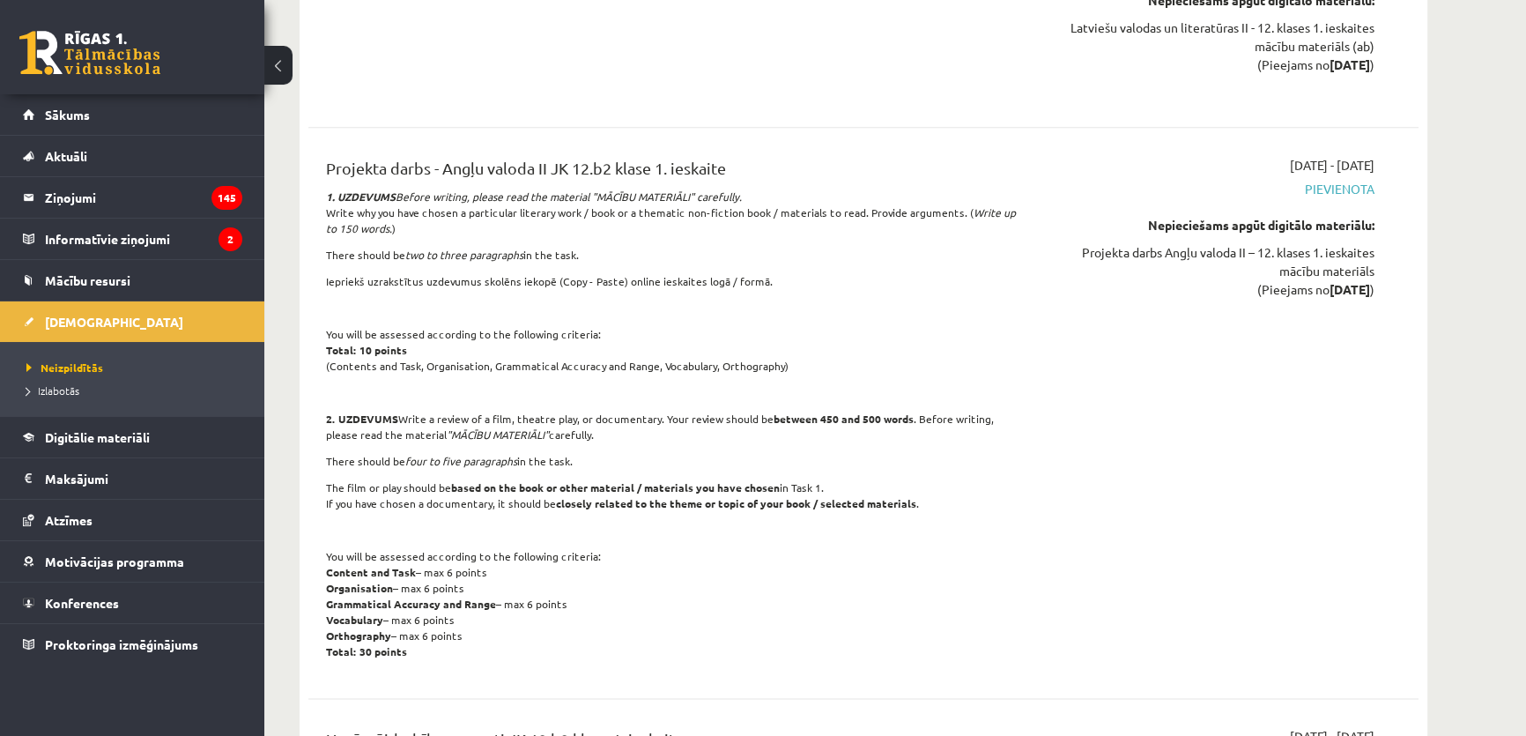
click at [487, 248] on icon "two to three paragraphs" at bounding box center [464, 255] width 118 height 14
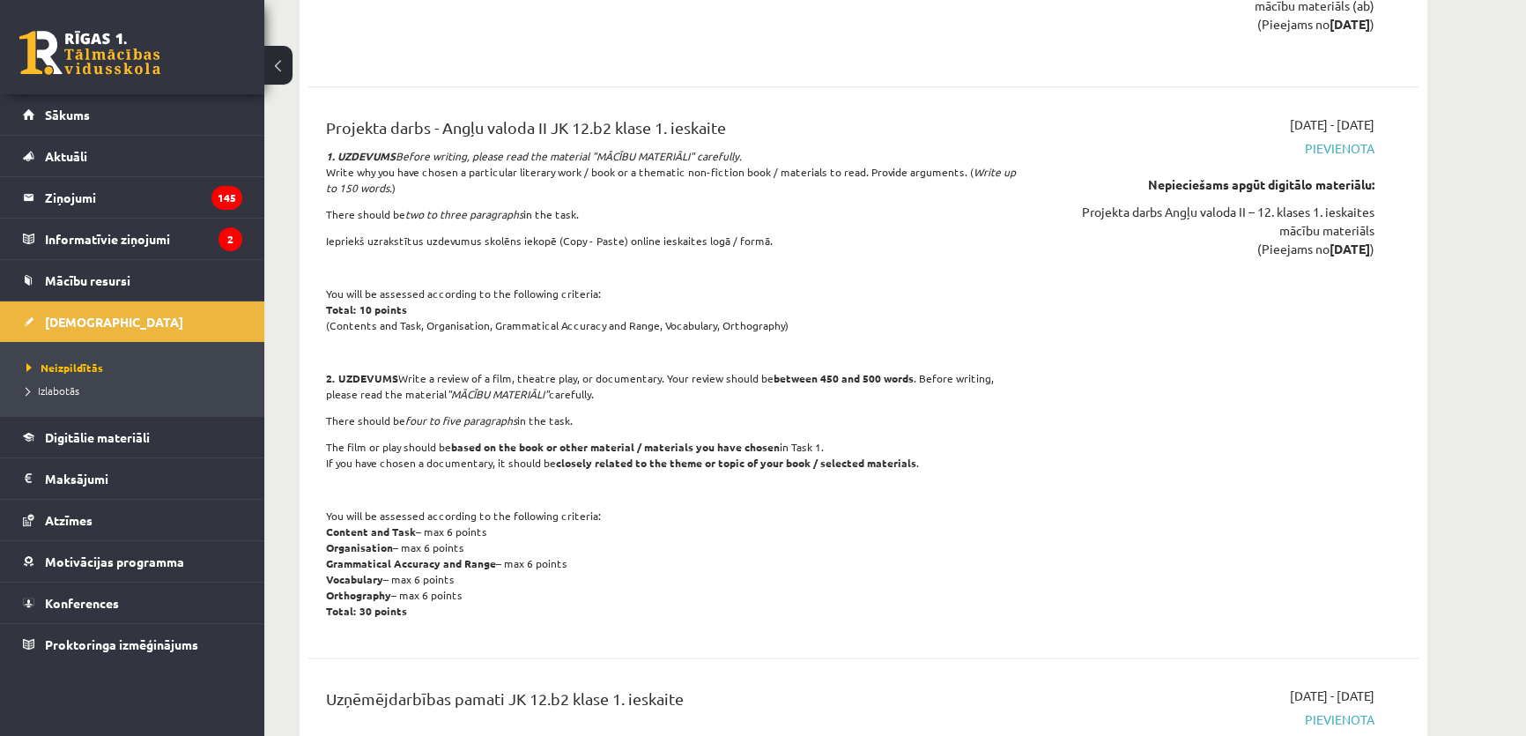
scroll to position [2750, 0]
